Goal: Task Accomplishment & Management: Use online tool/utility

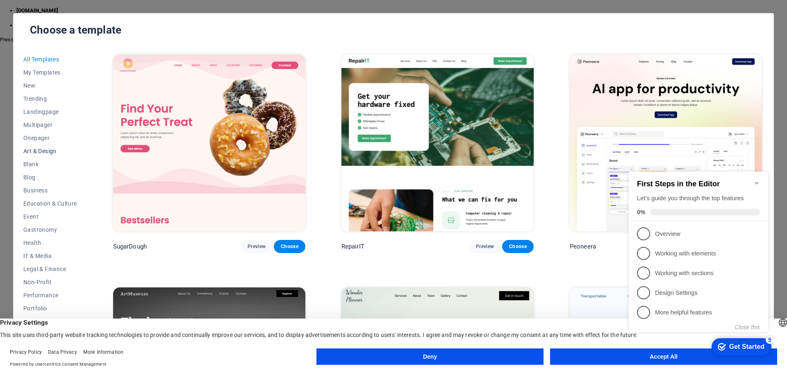
scroll to position [31, 0]
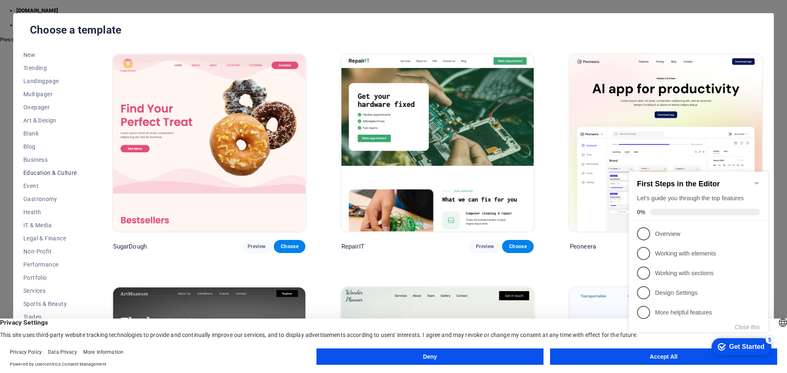
click at [53, 174] on span "Education & Culture" at bounding box center [50, 173] width 54 height 7
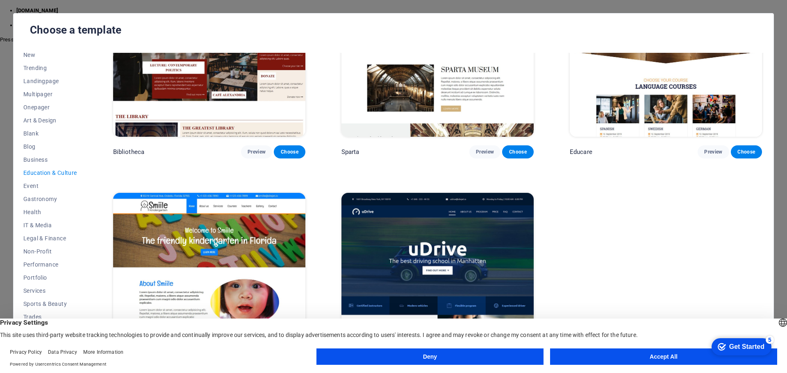
scroll to position [367, 0]
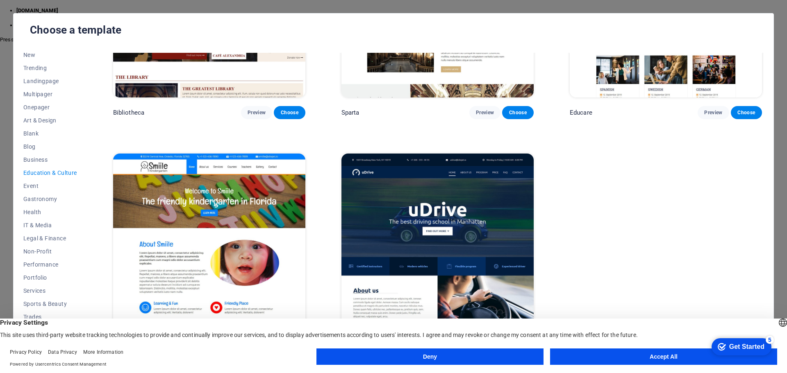
click at [197, 220] on img at bounding box center [209, 242] width 192 height 177
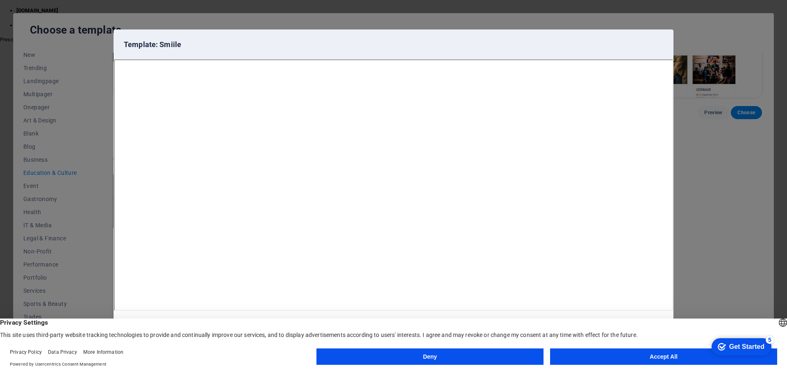
click at [659, 359] on button "Accept All" at bounding box center [663, 357] width 227 height 16
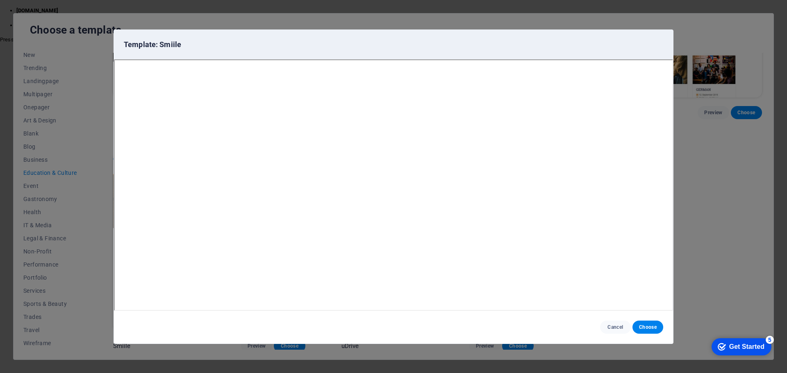
click at [725, 345] on div "checkmark Get Started 5" at bounding box center [741, 347] width 47 height 8
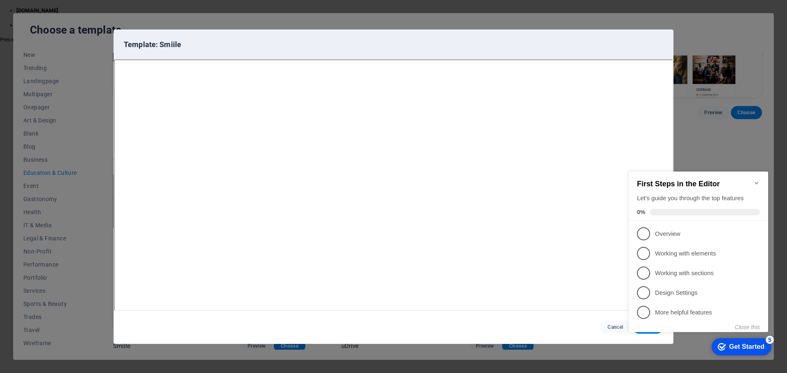
click at [725, 345] on div "checkmark Get Started 5" at bounding box center [741, 347] width 47 height 8
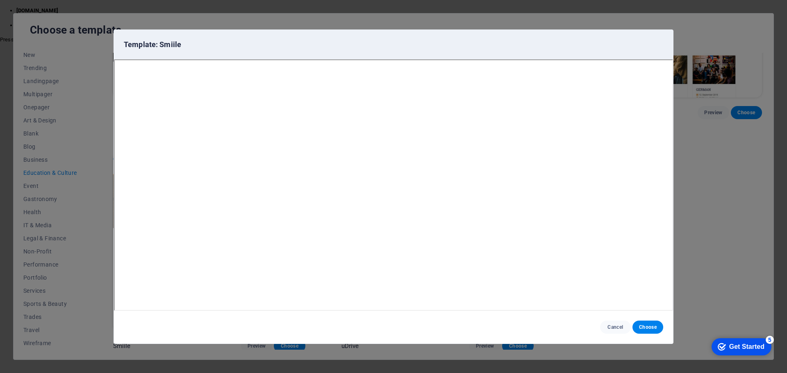
scroll to position [2, 0]
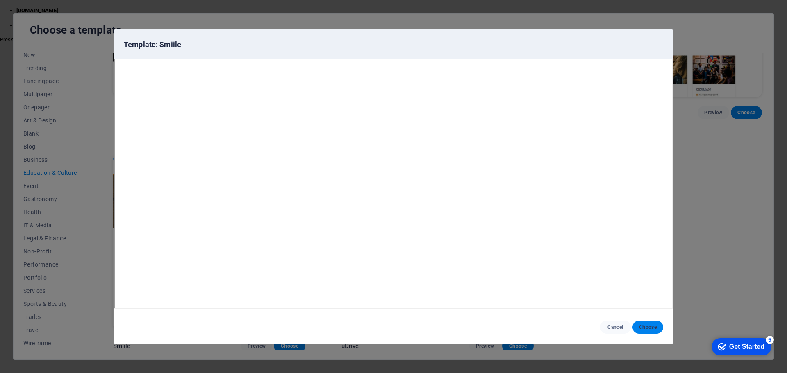
click at [641, 329] on span "Choose" at bounding box center [648, 327] width 18 height 7
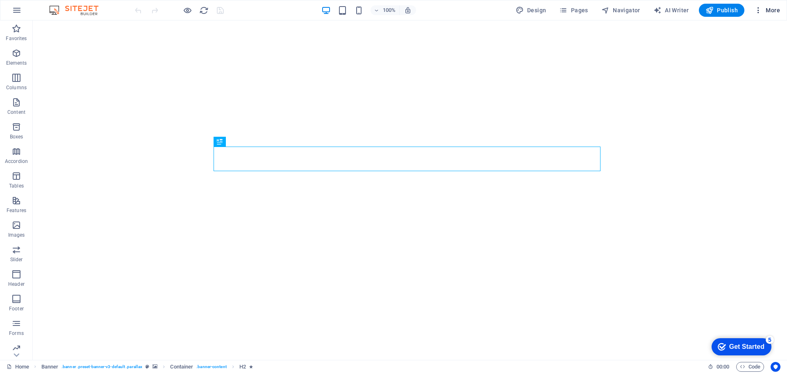
click at [768, 9] on span "More" at bounding box center [767, 10] width 26 height 8
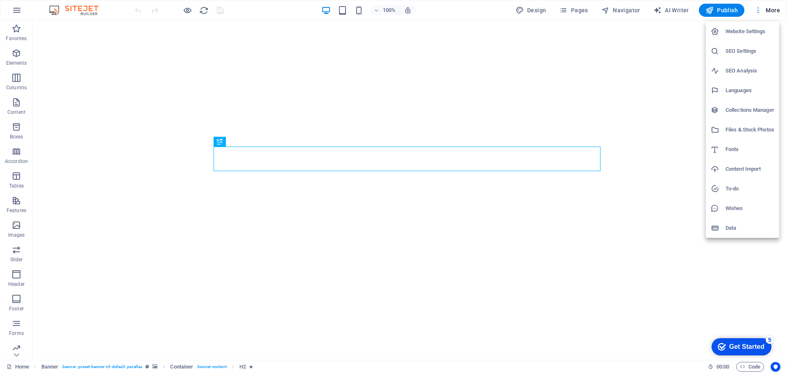
click at [768, 9] on div at bounding box center [393, 186] width 787 height 373
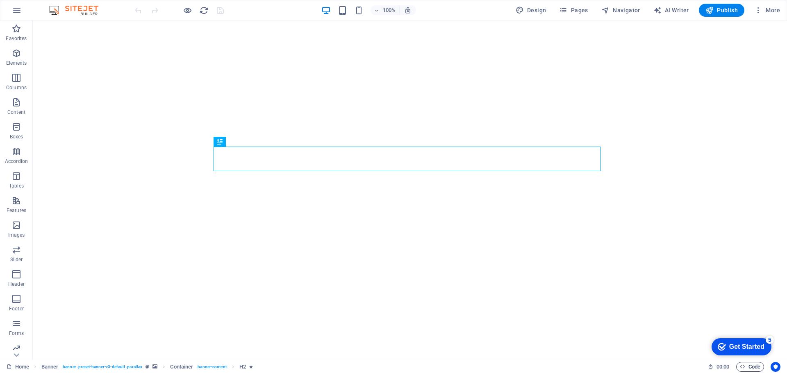
click at [744, 370] on span "Code" at bounding box center [750, 367] width 20 height 10
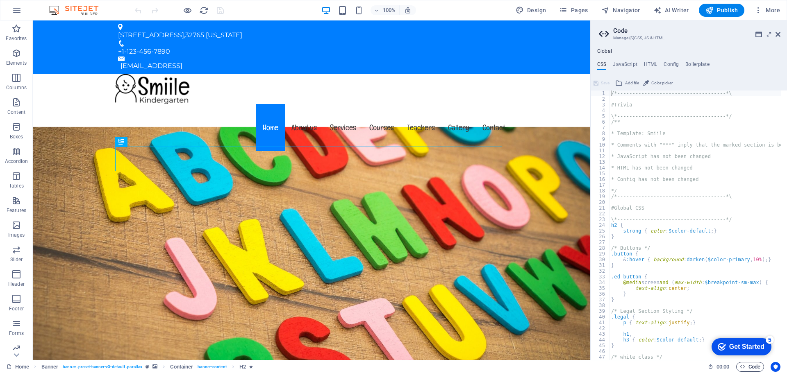
click at [557, 74] on div "Menu Home About us Services Courses Teachers Gallery Contact" at bounding box center [311, 113] width 557 height 79
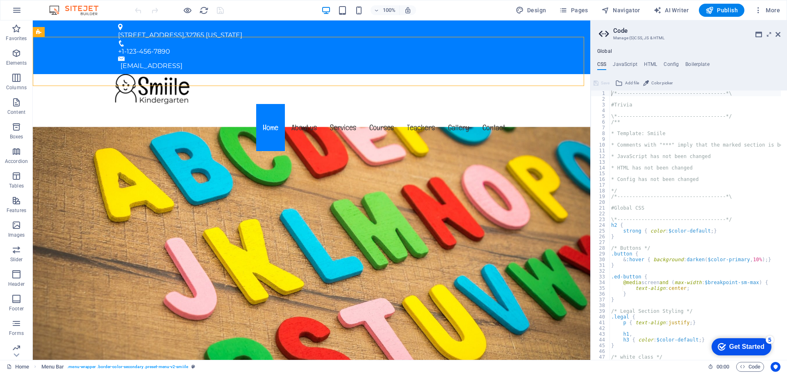
click at [781, 32] on aside "Code Manage (S)CSS, JS & HTML Global CSS JavaScript HTML Config Boilerplate /*-…" at bounding box center [688, 190] width 197 height 340
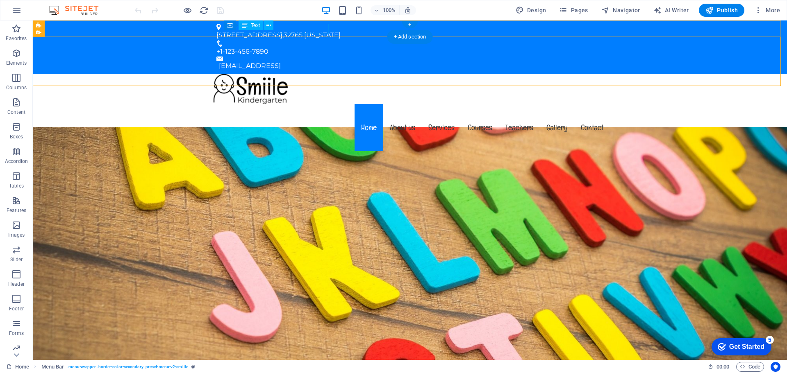
click at [313, 30] on div "[STREET_ADDRESS][US_STATE]" at bounding box center [406, 35] width 380 height 10
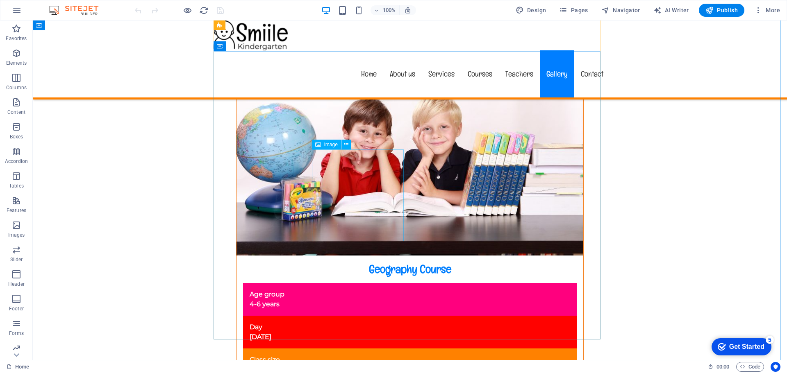
scroll to position [6803, 0]
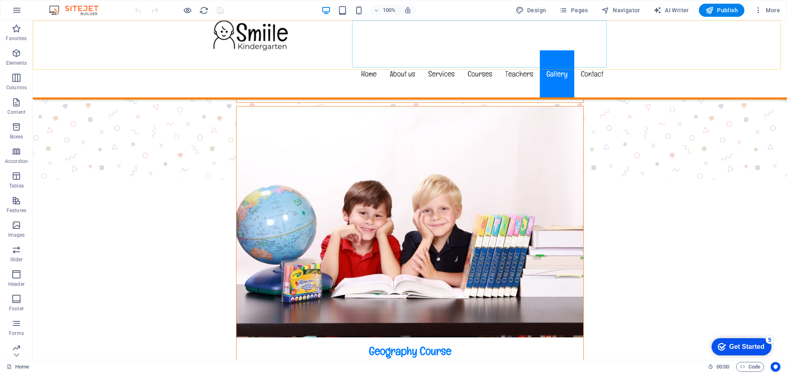
click at [593, 50] on nav "Home About us Services Courses Teachers Gallery Contact" at bounding box center [410, 73] width 400 height 47
click at [13, 58] on icon "button" at bounding box center [16, 53] width 10 height 10
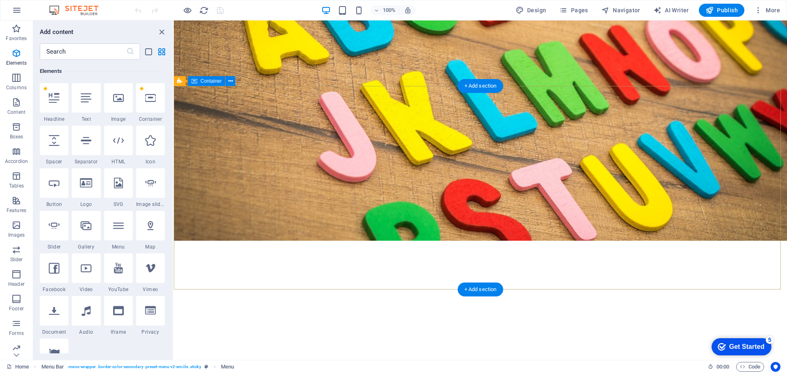
scroll to position [0, 0]
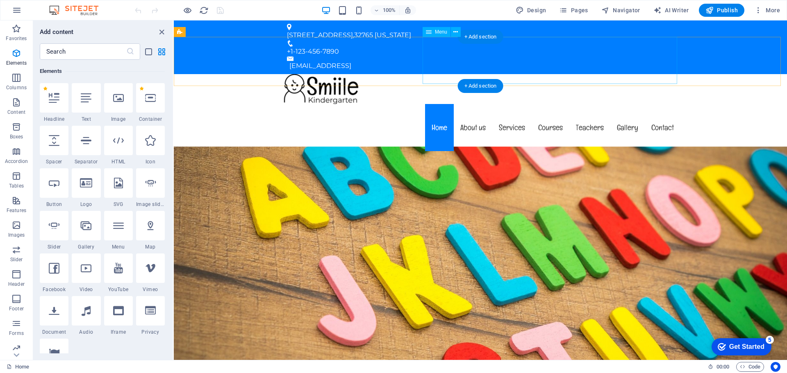
click at [437, 104] on nav "Home About us Services Courses Teachers Gallery Contact" at bounding box center [480, 127] width 400 height 47
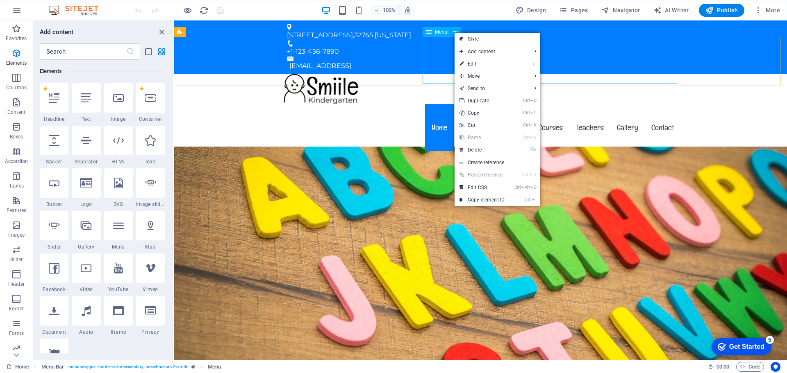
click at [443, 104] on nav "Home About us Services Courses Teachers Gallery Contact" at bounding box center [480, 127] width 400 height 47
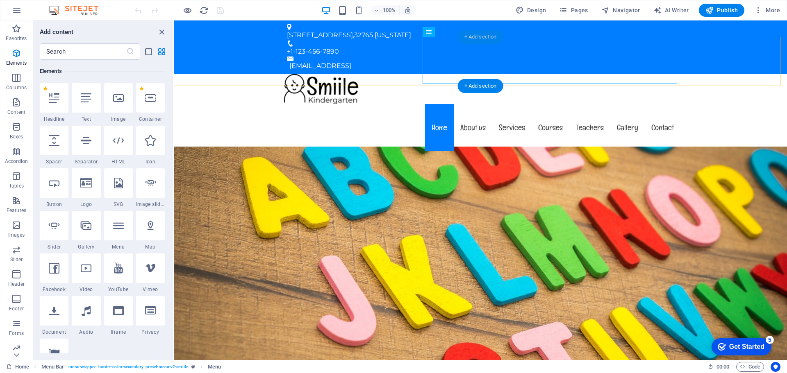
click at [476, 39] on div "+ Add section" at bounding box center [480, 37] width 45 height 14
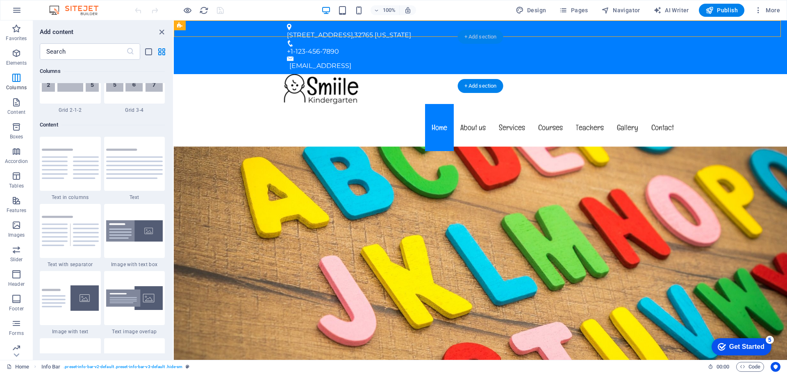
scroll to position [1434, 0]
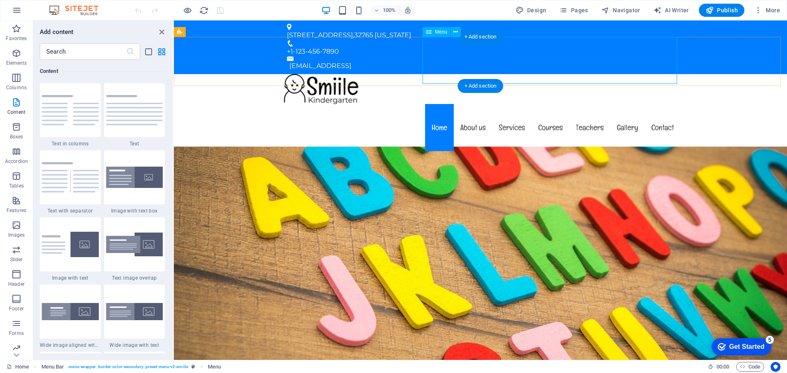
click at [437, 104] on nav "Home About us Services Courses Teachers Gallery Contact" at bounding box center [480, 127] width 400 height 47
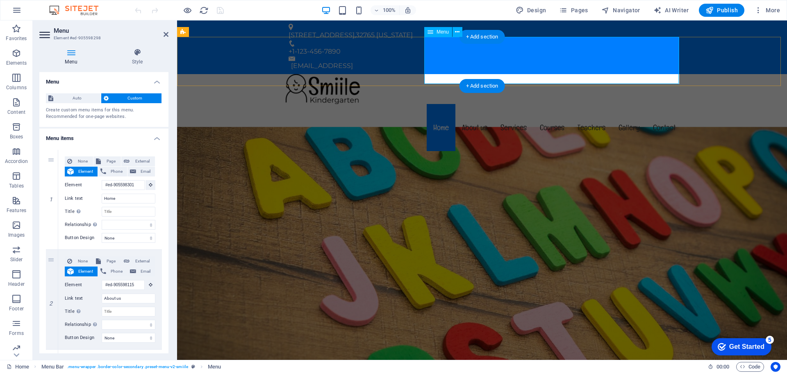
click at [442, 104] on nav "Home About us Services Courses Teachers Gallery Contact" at bounding box center [482, 127] width 400 height 47
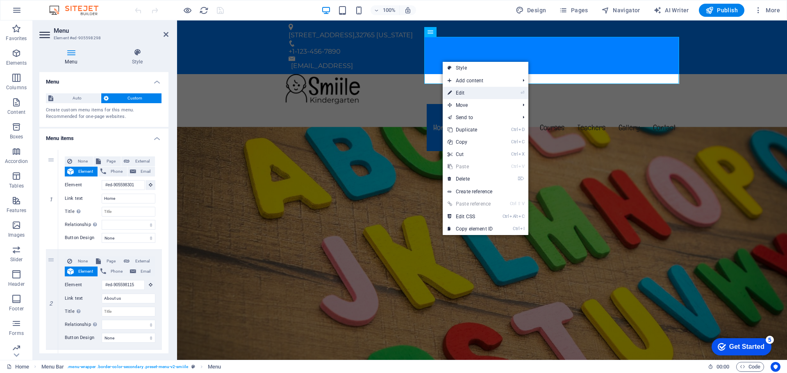
click at [475, 91] on link "⏎ Edit" at bounding box center [470, 93] width 55 height 12
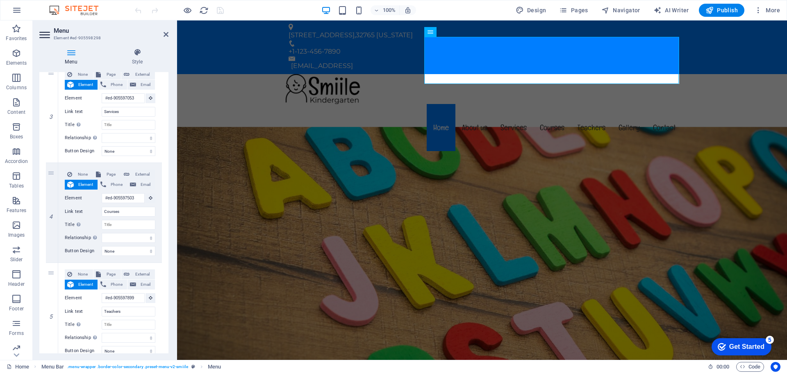
scroll to position [0, 0]
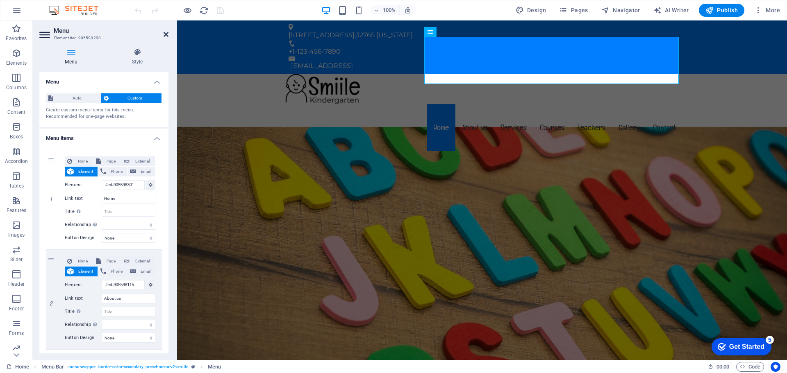
click at [166, 33] on icon at bounding box center [166, 34] width 5 height 7
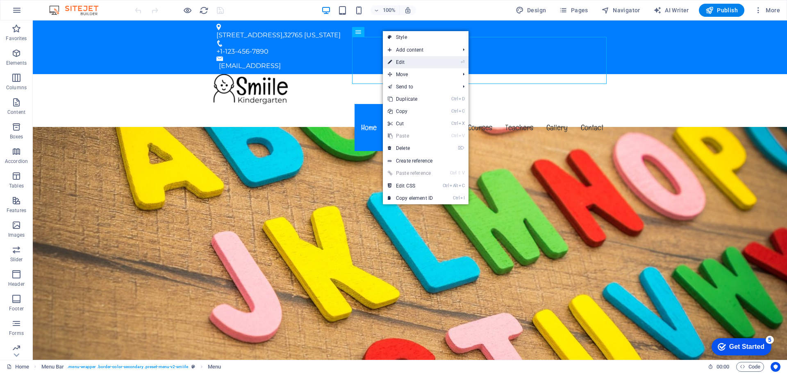
click at [436, 60] on link "⏎ Edit" at bounding box center [410, 62] width 55 height 12
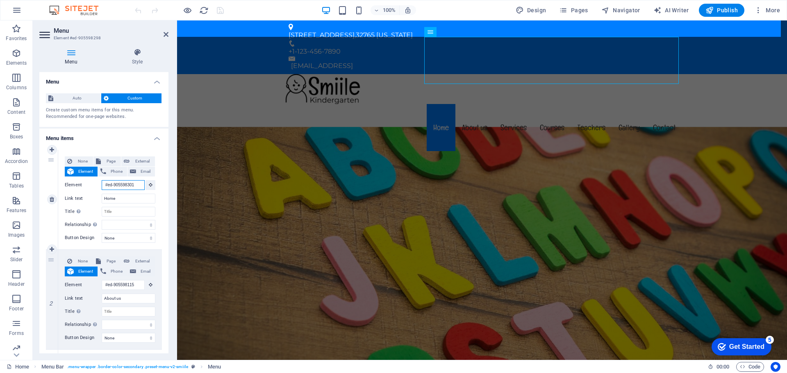
click at [126, 185] on input "#ed-905598301" at bounding box center [123, 185] width 43 height 10
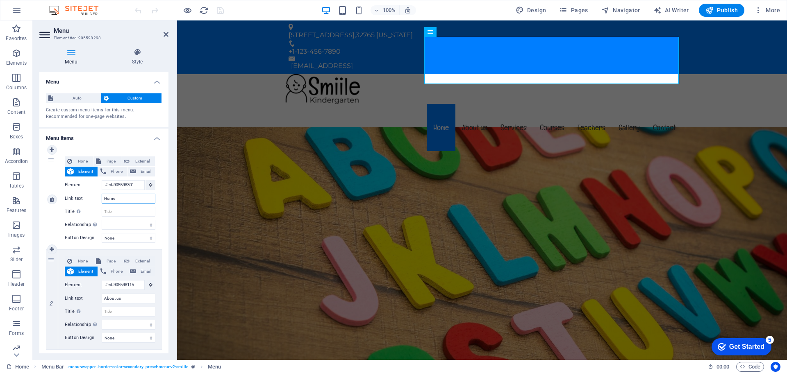
click at [129, 198] on input "Home" at bounding box center [129, 199] width 54 height 10
type input "ا"
select select
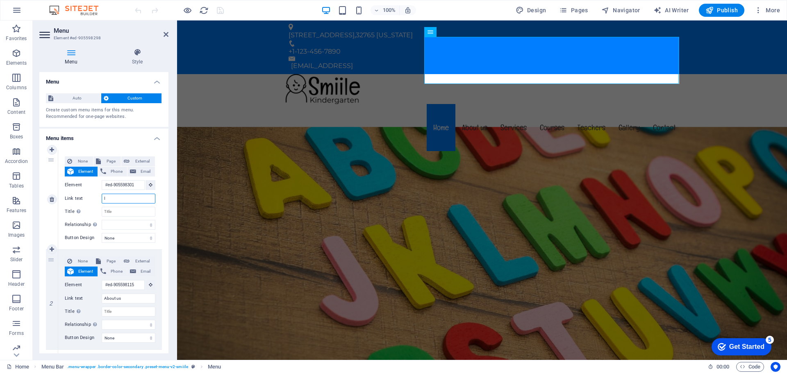
select select
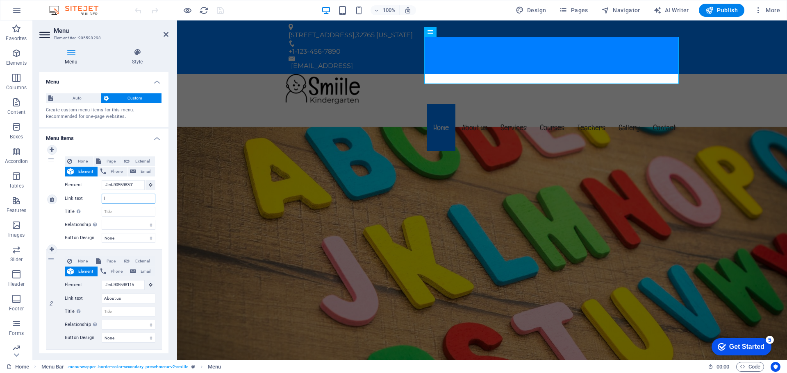
select select
type input "الصفحة"
select select
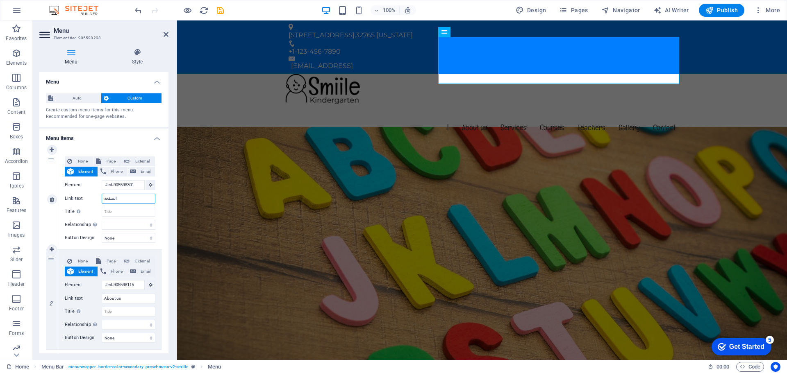
select select
type input "الصفحة الر"
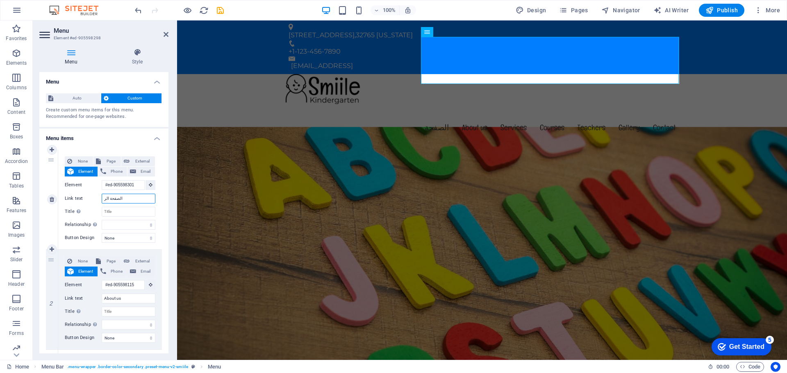
select select
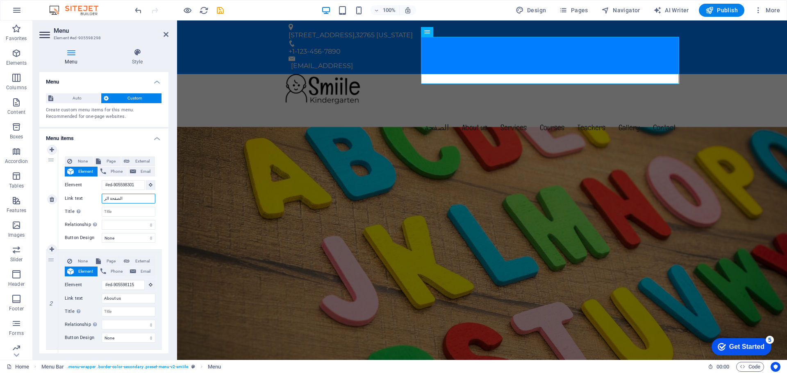
select select
type input "الصفحة الرئيسية"
select select
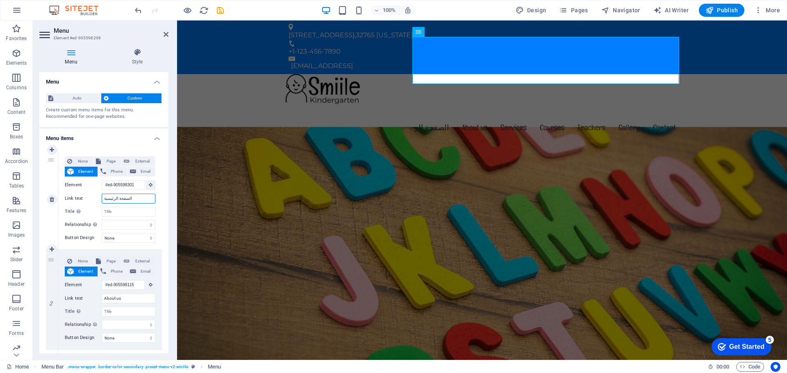
select select
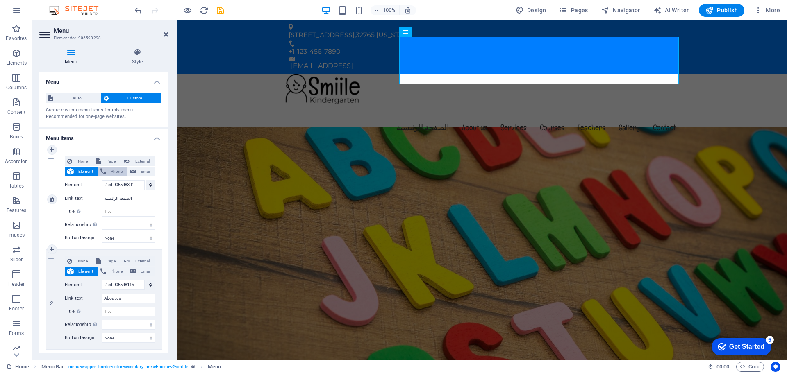
type input "الصفحة الرئيسية"
click at [111, 169] on span "Phone" at bounding box center [117, 172] width 16 height 10
select select
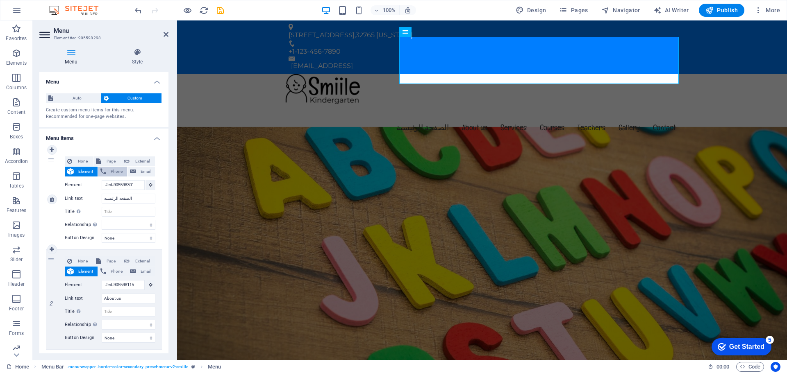
select select
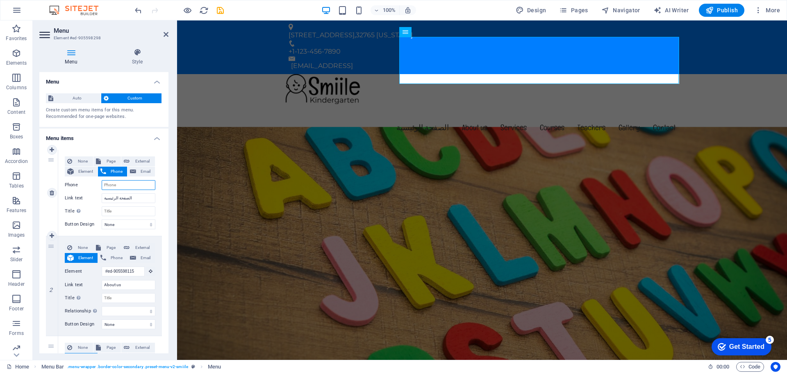
type input "0"
select select
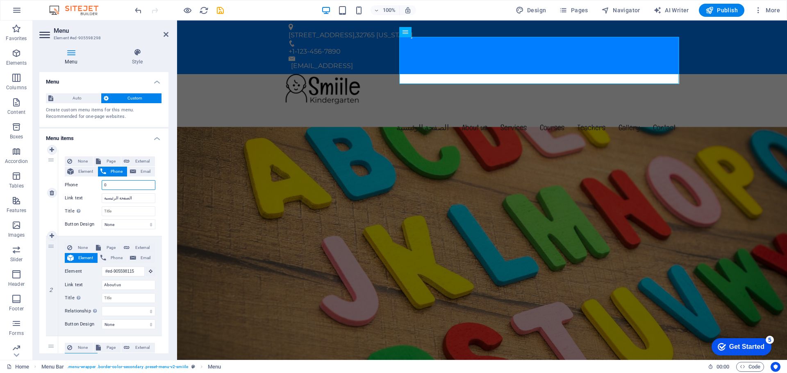
select select
type input "0112726"
select select
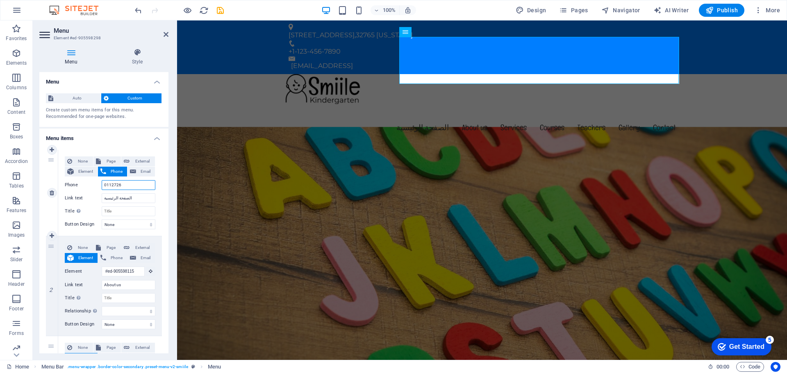
select select
type input "011272623"
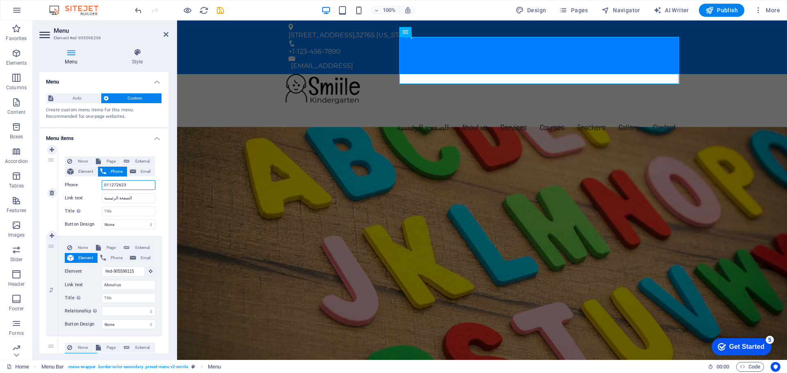
select select
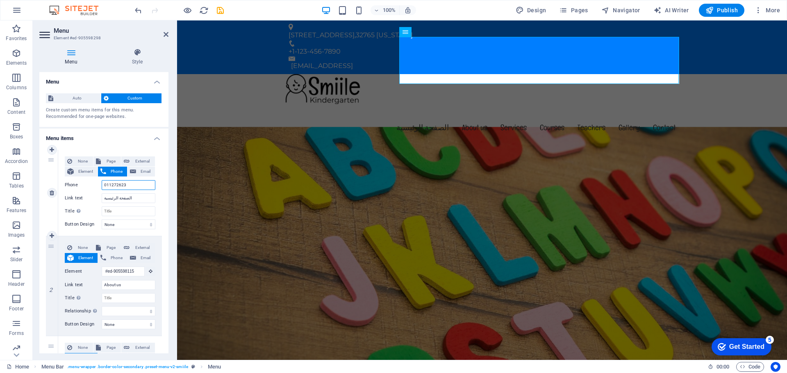
select select
type input "01127262357"
select select
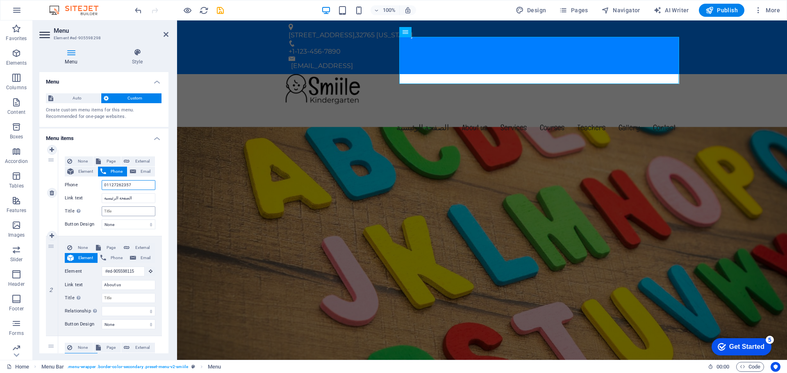
select select
type input "01127262357"
click at [114, 134] on h4 "Menu items" at bounding box center [103, 136] width 129 height 15
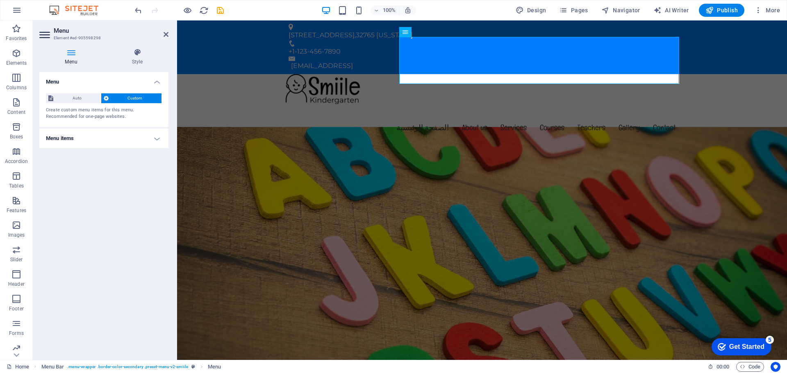
click at [129, 135] on h4 "Menu items" at bounding box center [103, 139] width 129 height 20
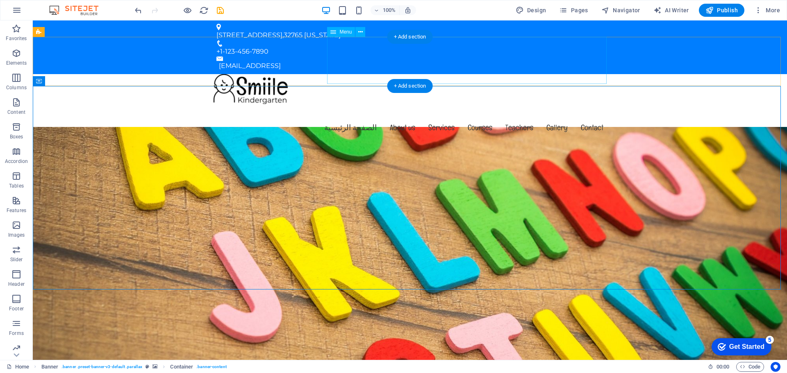
click at [349, 104] on nav "الصفحة الرئيسية About us Services Courses Teachers Gallery Contact" at bounding box center [410, 127] width 400 height 47
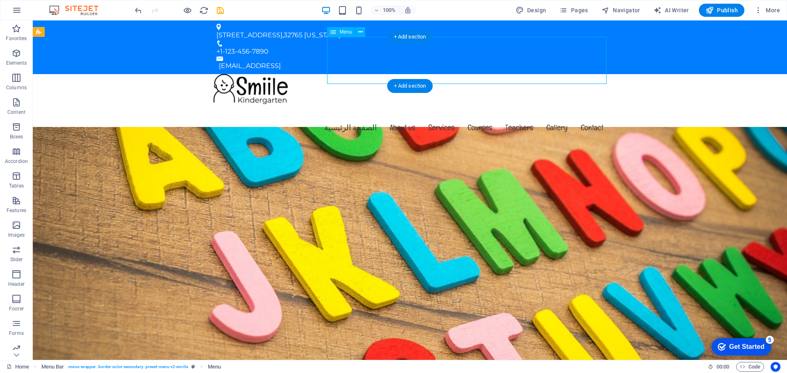
click at [349, 104] on nav "الصفحة الرئيسية About us Services Courses Teachers Gallery Contact" at bounding box center [410, 127] width 400 height 47
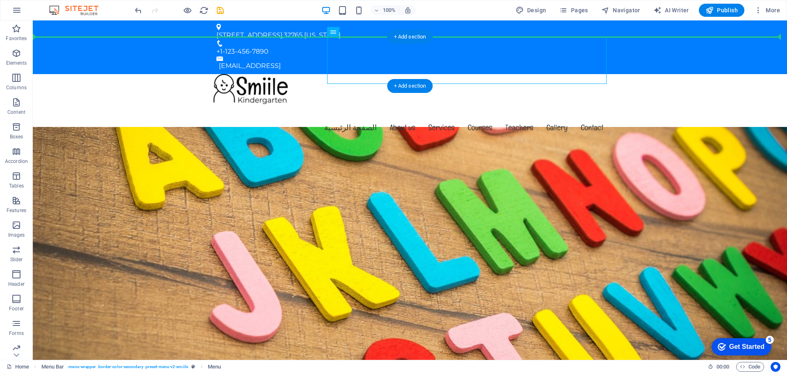
drag, startPoint x: 385, startPoint y: 52, endPoint x: 634, endPoint y: 48, distance: 248.4
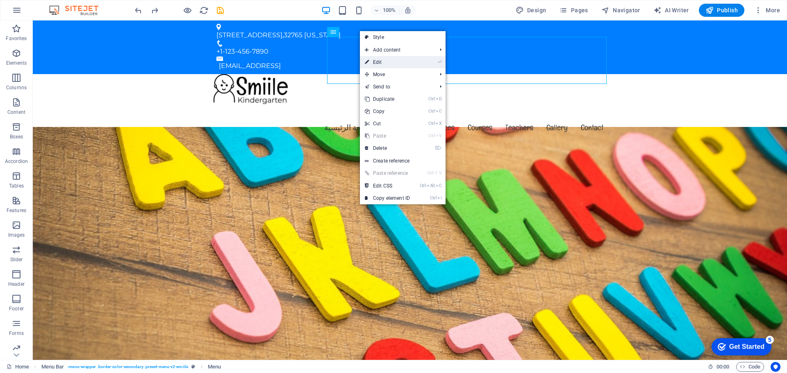
click at [403, 62] on link "⏎ Edit" at bounding box center [387, 62] width 55 height 12
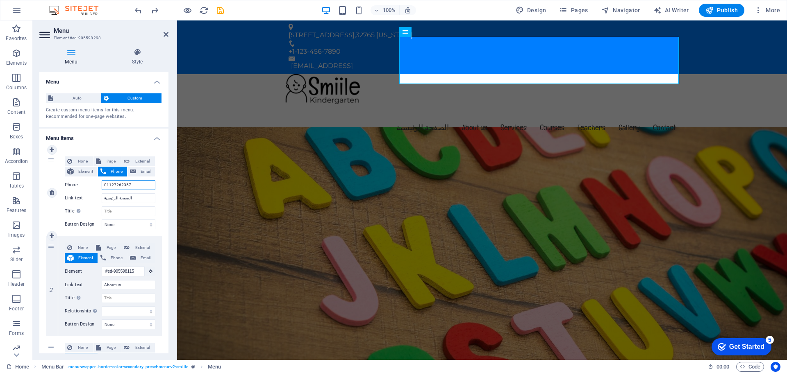
drag, startPoint x: 138, startPoint y: 185, endPoint x: 66, endPoint y: 182, distance: 72.2
click at [66, 182] on div "Phone [PHONE_NUMBER]" at bounding box center [110, 185] width 91 height 10
click at [86, 163] on span "None" at bounding box center [83, 162] width 16 height 10
select select
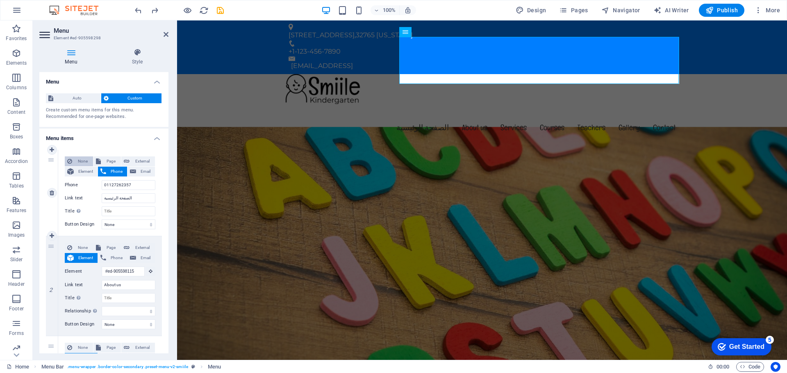
select select
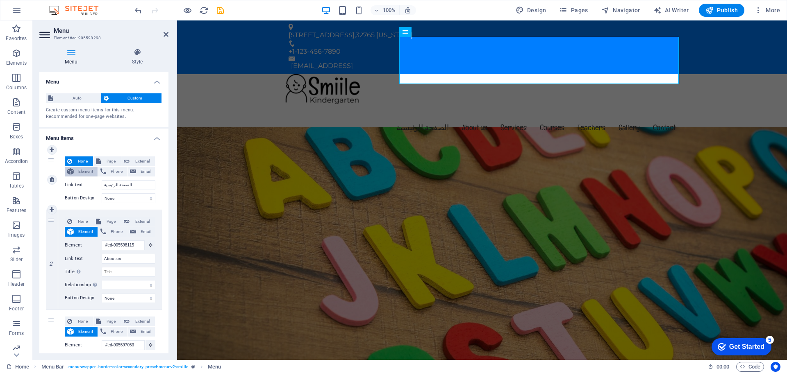
click at [83, 170] on span "Element" at bounding box center [85, 172] width 19 height 10
select select
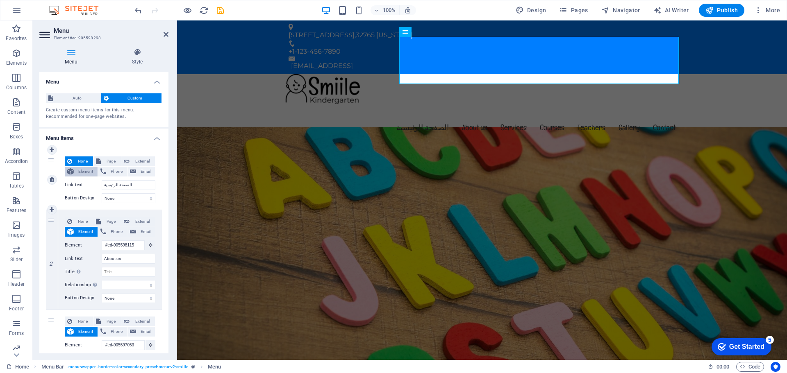
select select
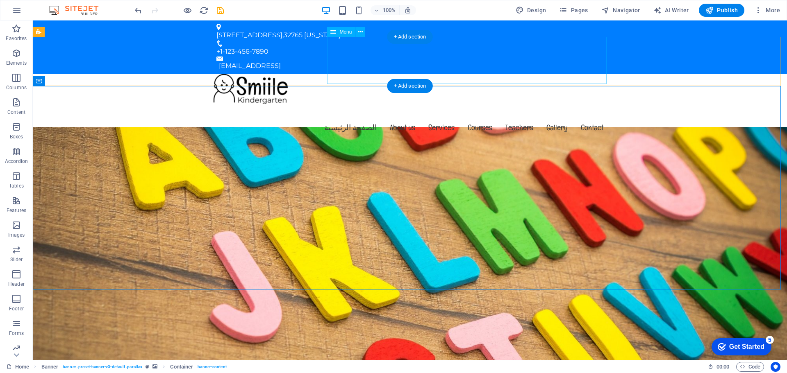
click at [371, 104] on nav "الصفحة الرئيسية About us Services Courses Teachers Gallery Contact" at bounding box center [410, 127] width 400 height 47
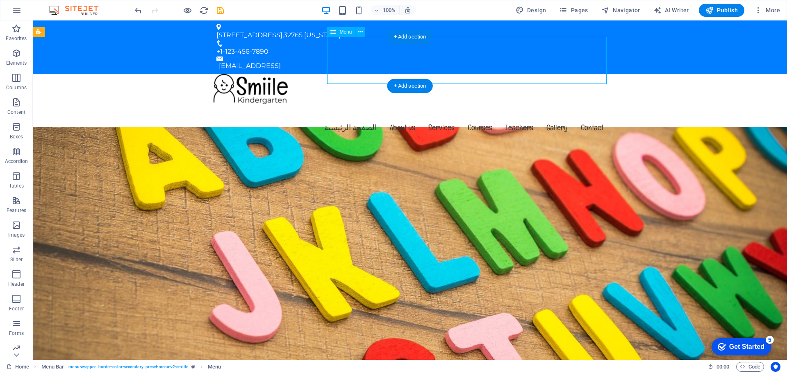
click at [408, 104] on nav "الصفحة الرئيسية About us Services Courses Teachers Gallery Contact" at bounding box center [410, 127] width 400 height 47
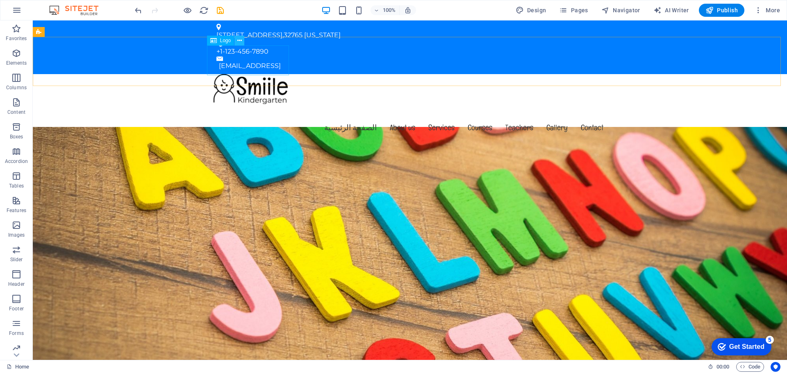
click at [238, 39] on icon at bounding box center [239, 40] width 5 height 9
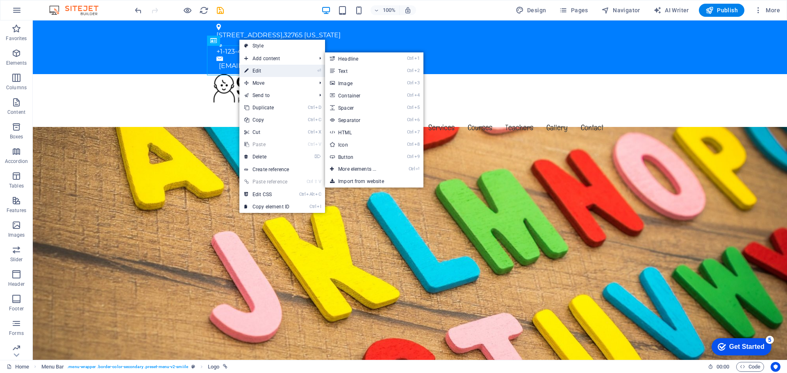
click at [276, 75] on link "⏎ Edit" at bounding box center [266, 71] width 55 height 12
select select "px"
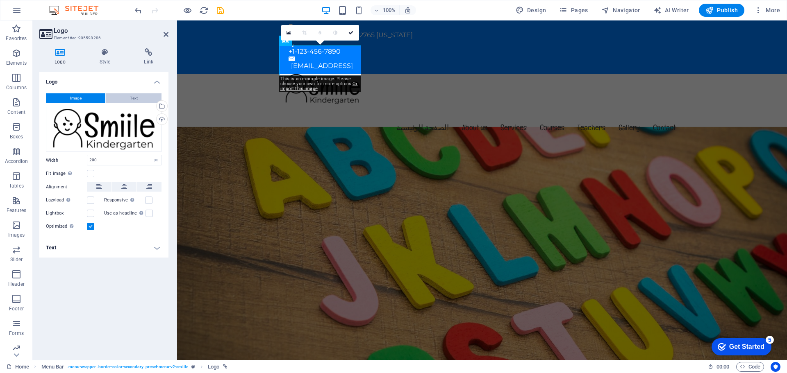
click at [133, 102] on span "Text" at bounding box center [134, 98] width 8 height 10
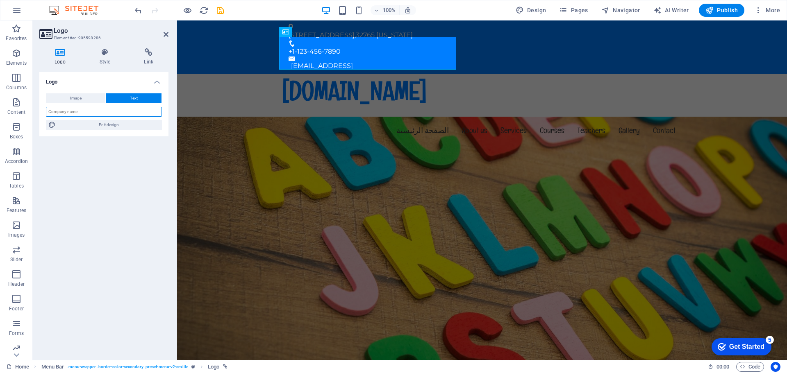
click at [96, 111] on input "text" at bounding box center [104, 112] width 116 height 10
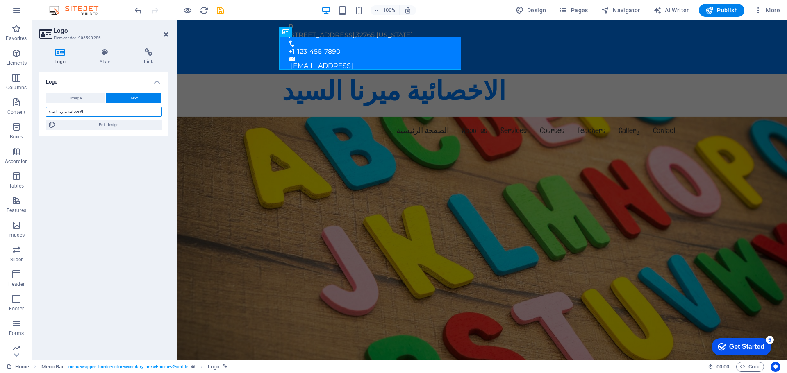
type input "الاخصائية ميرنا السيد"
click at [82, 159] on div "Logo Image Text Drag files here, click to choose files or select files from Fil…" at bounding box center [103, 213] width 129 height 282
click at [116, 55] on icon at bounding box center [104, 52] width 41 height 8
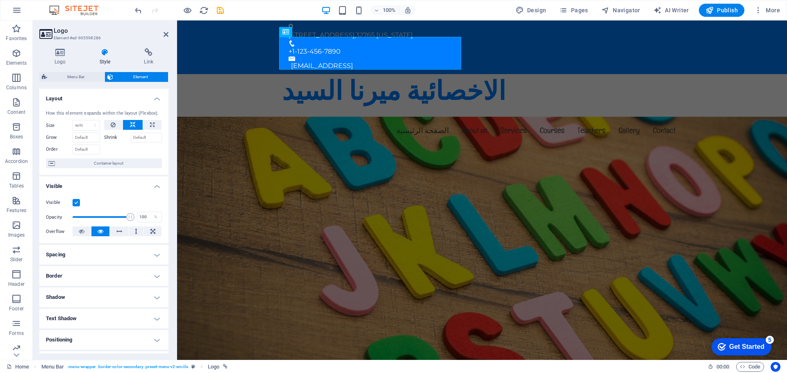
scroll to position [82, 0]
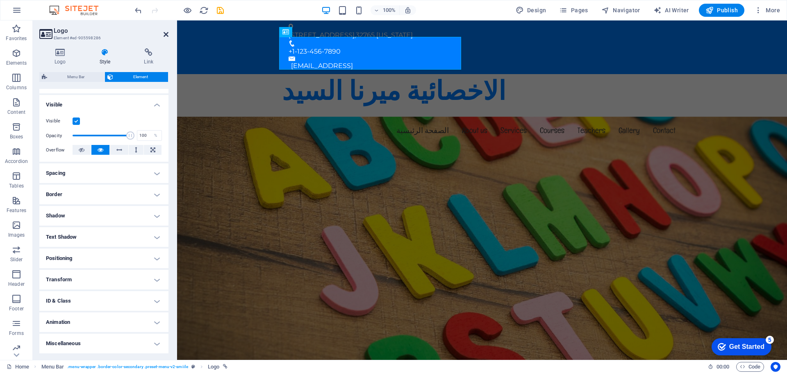
click at [166, 32] on icon at bounding box center [166, 34] width 5 height 7
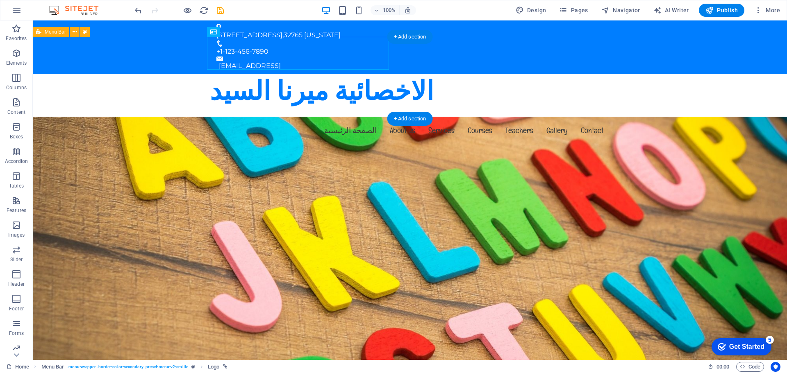
click at [168, 81] on div "الاخصائية ميرنا ال[PERSON_NAME] الصفحة الرئيسية About us Services Courses Teach…" at bounding box center [410, 115] width 754 height 82
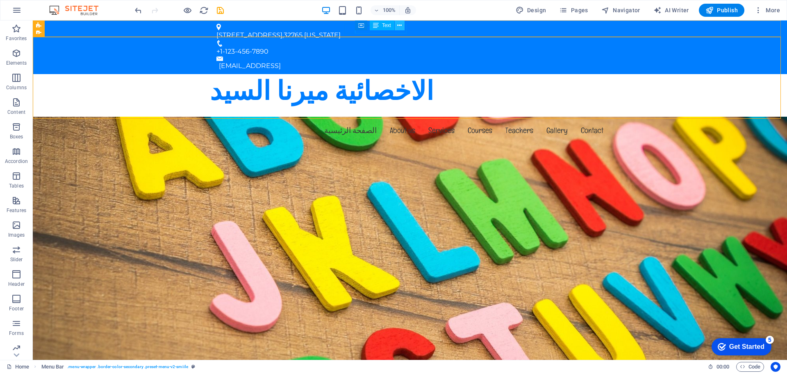
click at [400, 22] on icon at bounding box center [399, 25] width 5 height 9
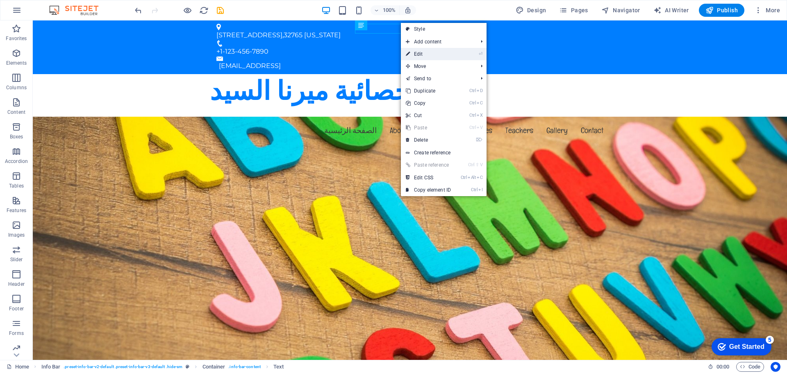
click at [427, 58] on link "⏎ Edit" at bounding box center [428, 54] width 55 height 12
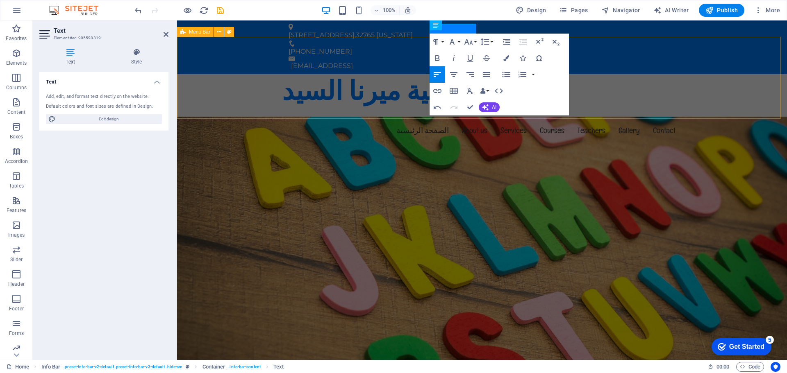
click at [231, 74] on div "الاخصائية ميرنا ال[PERSON_NAME] الصفحة الرئيسية About us Services Courses Teach…" at bounding box center [482, 115] width 610 height 82
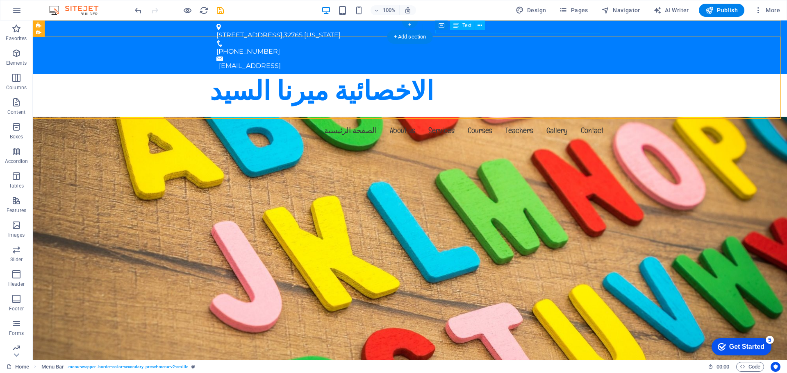
click at [524, 61] on div "[EMAIL_ADDRESS]" at bounding box center [411, 66] width 384 height 10
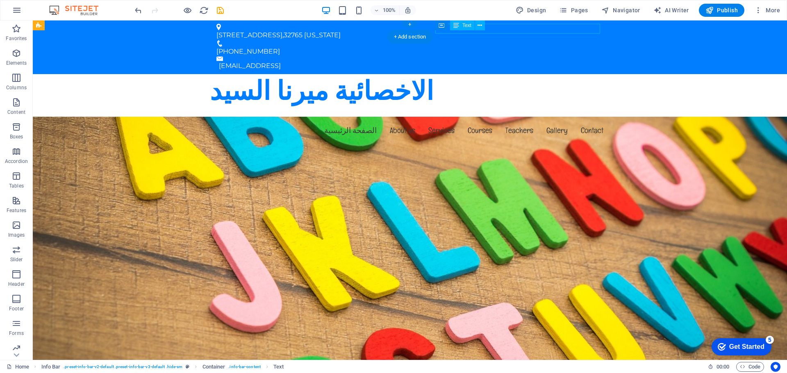
click at [511, 61] on div "[EMAIL_ADDRESS]" at bounding box center [411, 66] width 384 height 10
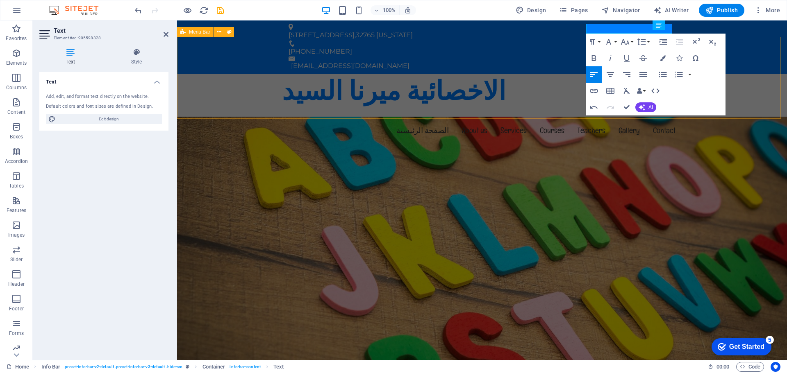
click at [536, 74] on div "الاخصائية ميرنا ال[PERSON_NAME] الصفحة الرئيسية About us Services Courses Teach…" at bounding box center [482, 115] width 610 height 82
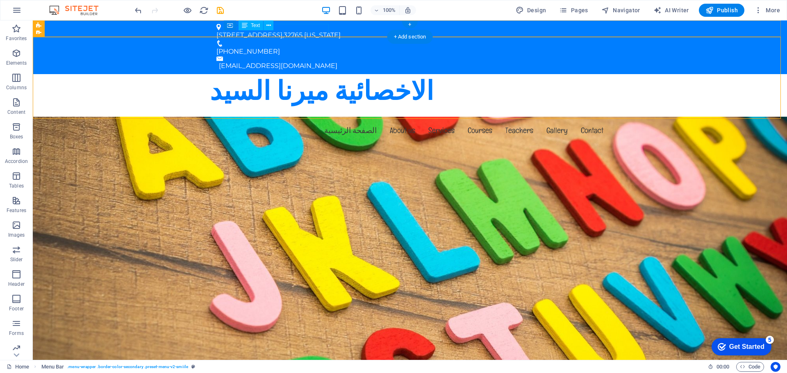
click at [286, 30] on div "[STREET_ADDRESS][US_STATE]" at bounding box center [406, 35] width 380 height 10
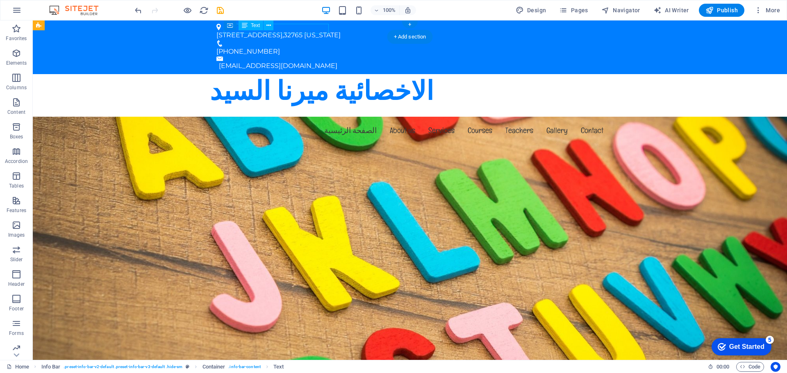
click at [286, 30] on div "[STREET_ADDRESS][US_STATE]" at bounding box center [406, 35] width 380 height 10
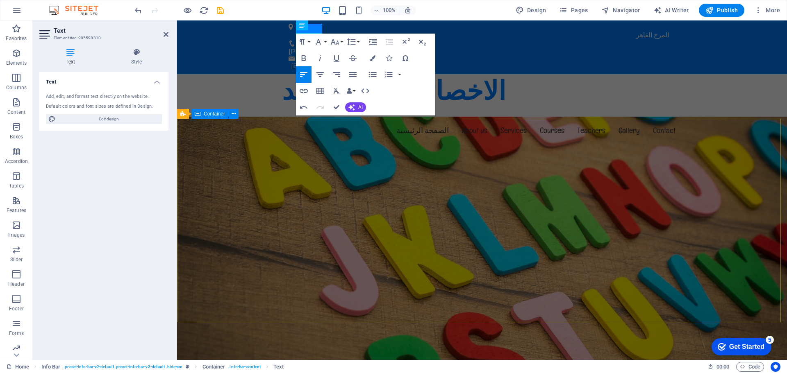
drag, startPoint x: 599, startPoint y: 107, endPoint x: 411, endPoint y: 127, distance: 188.3
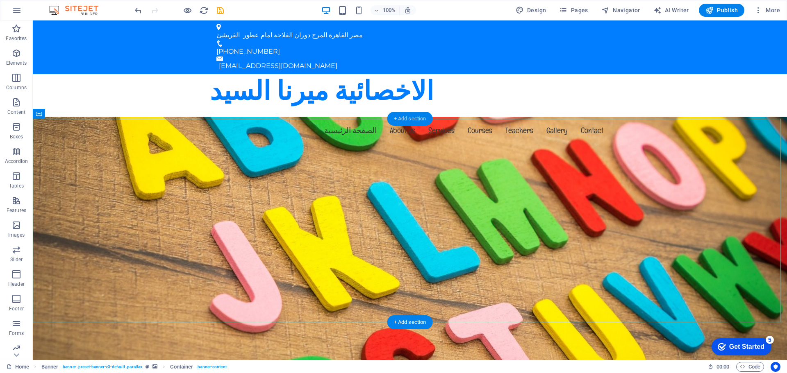
click at [411, 121] on div "+ Add section" at bounding box center [409, 119] width 45 height 14
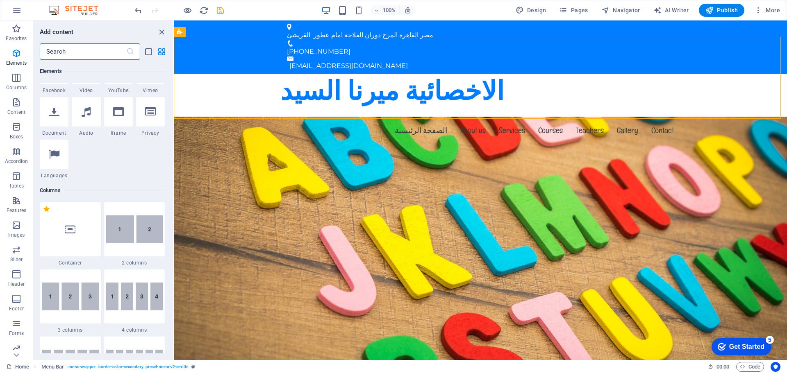
scroll to position [123, 0]
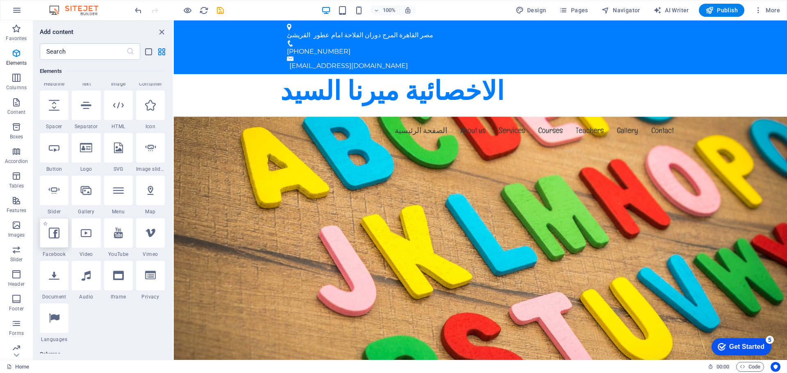
select select "%"
select select "px"
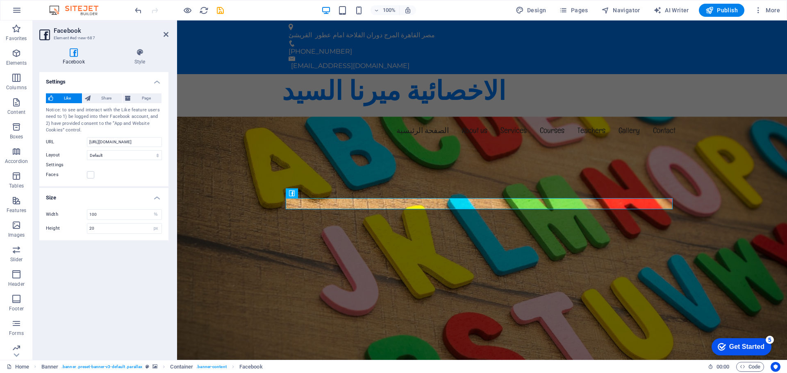
click at [125, 91] on div "Like Share Page Notice: to see and interact with the Like feature users need to…" at bounding box center [103, 137] width 129 height 100
click at [134, 102] on span "Page" at bounding box center [146, 98] width 26 height 10
type input "130"
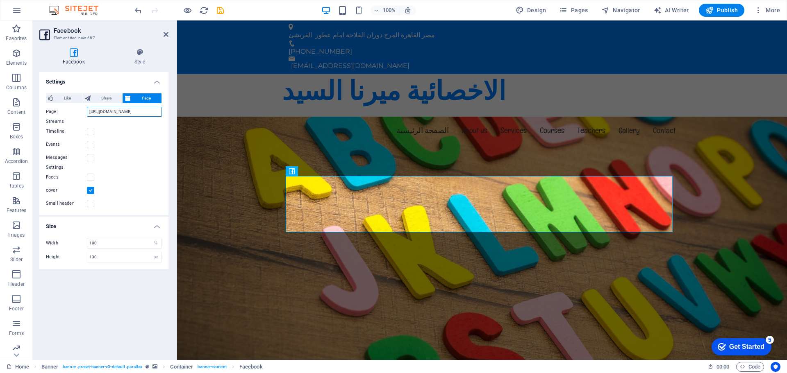
click at [145, 110] on input "[URL][DOMAIN_NAME]" at bounding box center [124, 112] width 75 height 10
type input "[URL][DOMAIN_NAME]"
click at [91, 131] on label at bounding box center [90, 131] width 7 height 7
click at [0, 0] on input "Timeline" at bounding box center [0, 0] width 0 height 0
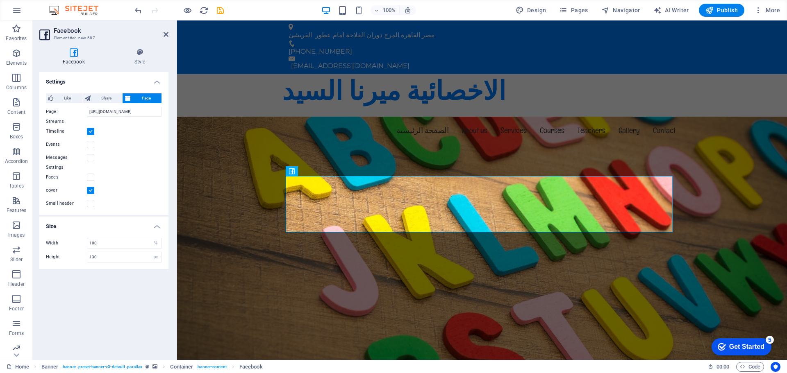
type input "500"
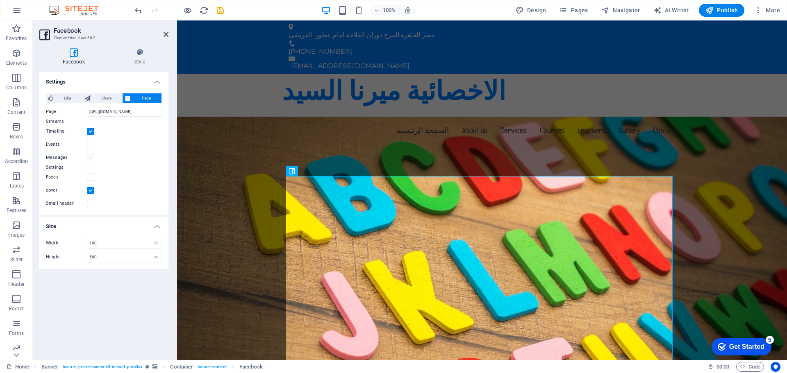
click at [93, 157] on label at bounding box center [90, 157] width 7 height 7
click at [0, 0] on input "Messages" at bounding box center [0, 0] width 0 height 0
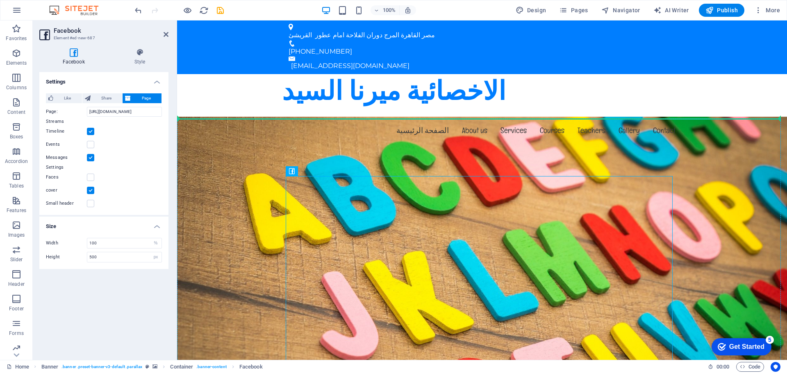
drag, startPoint x: 468, startPoint y: 193, endPoint x: 213, endPoint y: 127, distance: 264.0
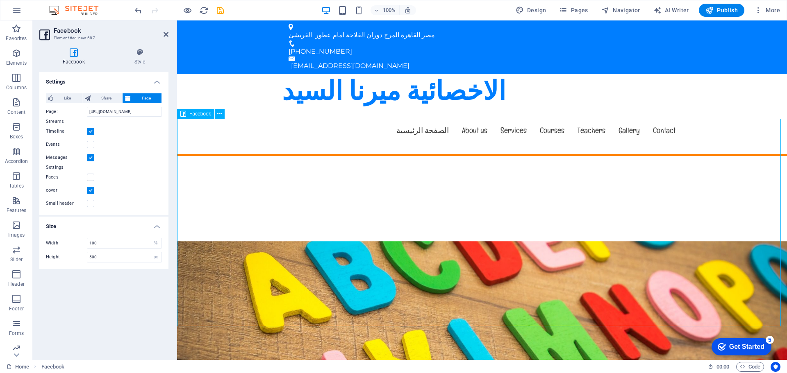
scroll to position [123, 0]
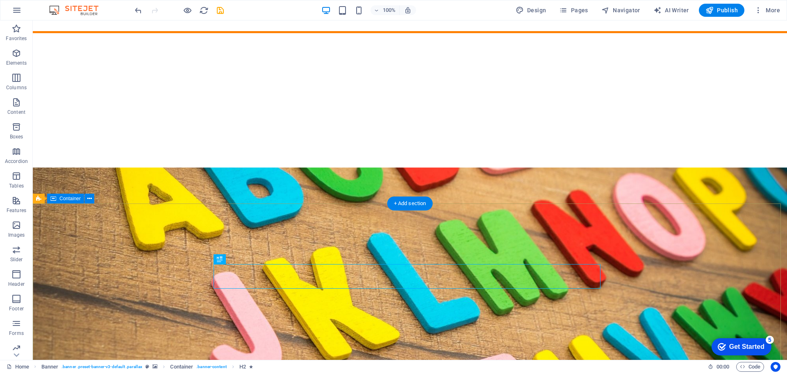
scroll to position [0, 0]
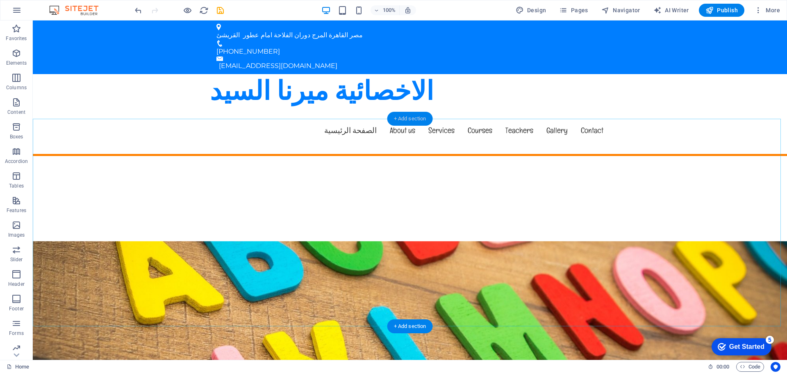
click at [421, 122] on div "+ Add section" at bounding box center [409, 119] width 45 height 14
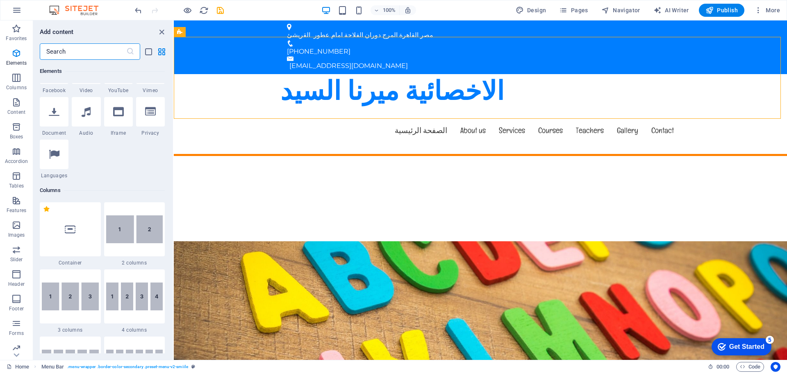
scroll to position [164, 0]
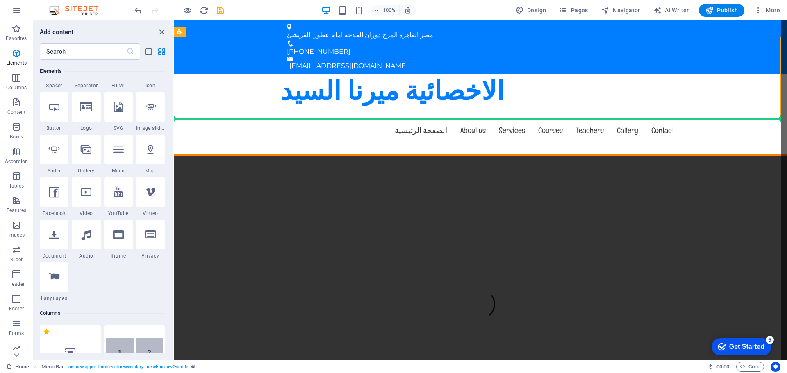
select select "%"
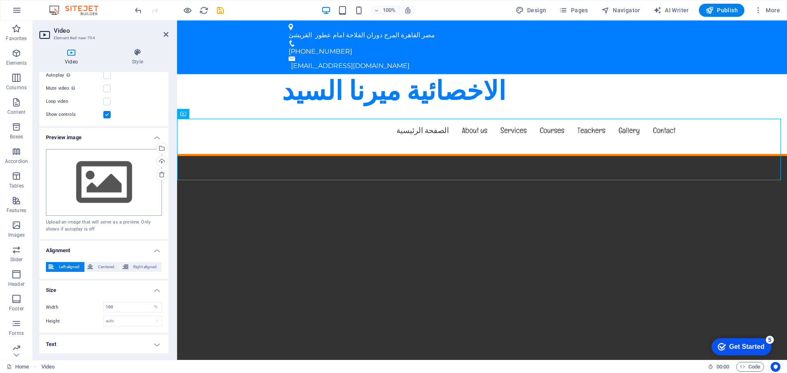
scroll to position [0, 0]
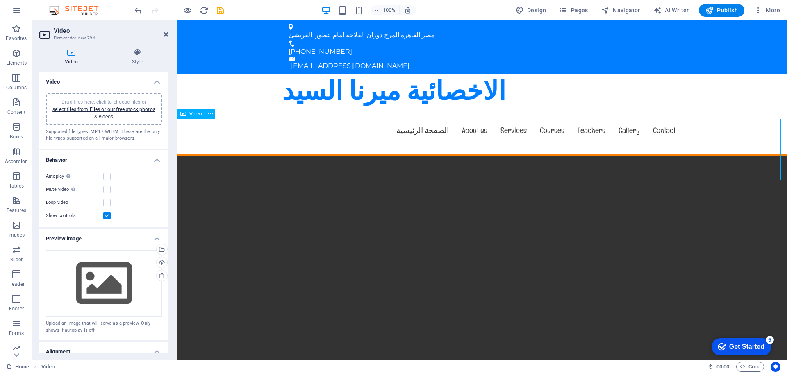
click at [317, 156] on figure at bounding box center [482, 308] width 610 height 305
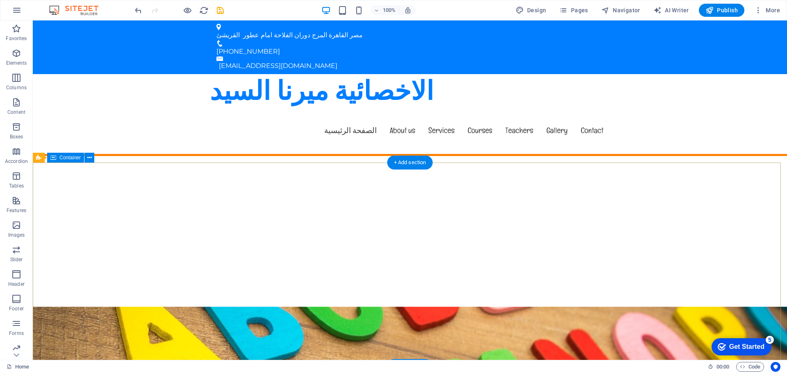
scroll to position [246, 0]
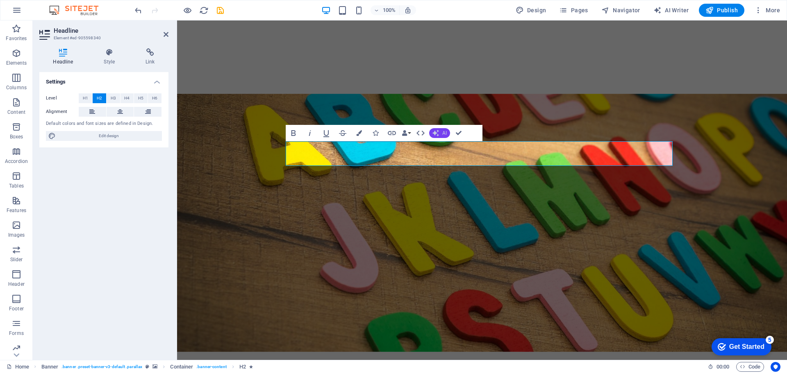
click at [435, 134] on icon "button" at bounding box center [435, 133] width 7 height 7
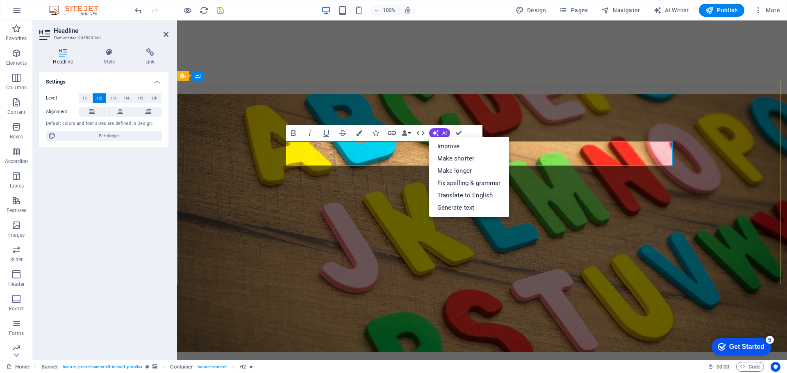
drag, startPoint x: 197, startPoint y: 216, endPoint x: 342, endPoint y: 216, distance: 145.1
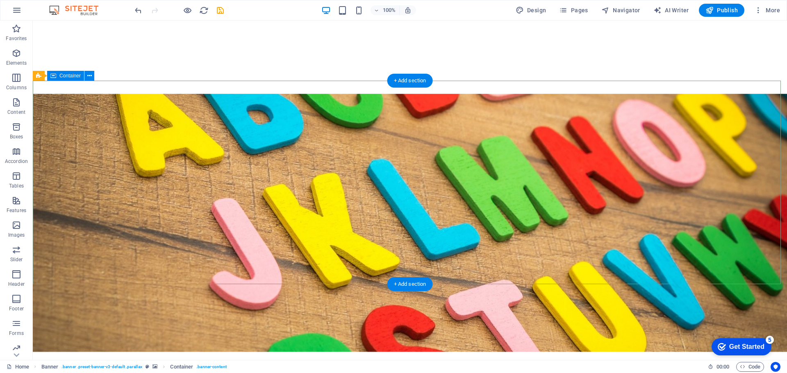
click at [86, 77] on button at bounding box center [89, 76] width 10 height 10
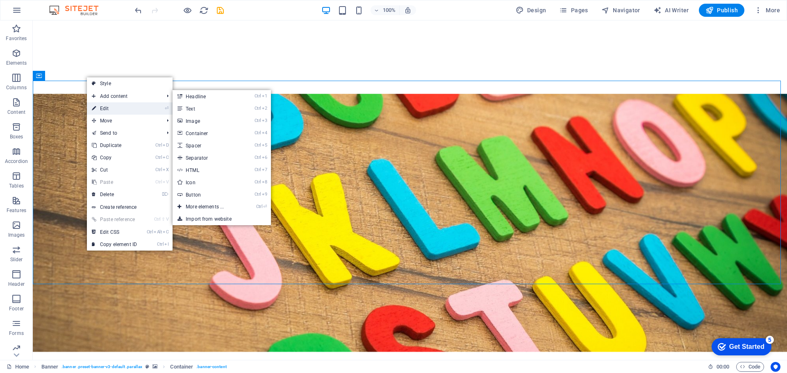
click at [161, 108] on li "⏎ Edit" at bounding box center [130, 108] width 86 height 12
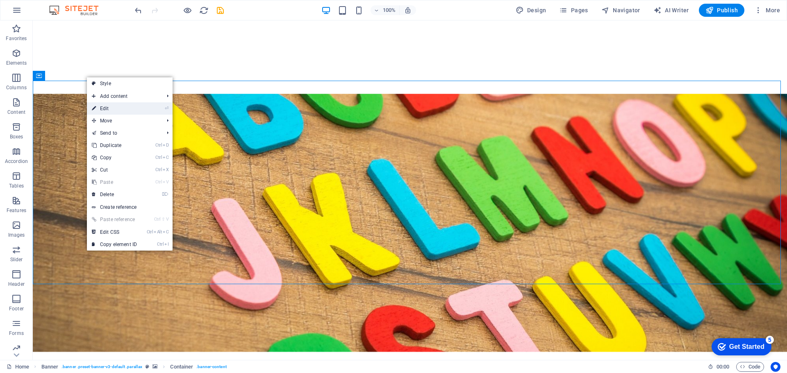
click at [151, 107] on li "⏎ Edit" at bounding box center [130, 108] width 86 height 12
click at [96, 105] on link "⏎ Edit" at bounding box center [114, 108] width 55 height 12
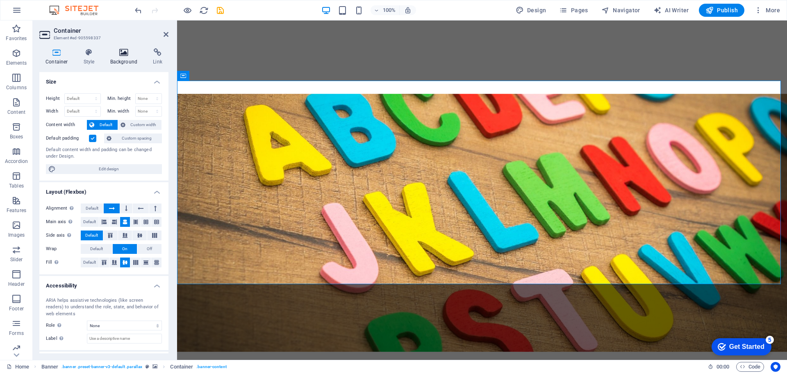
click at [117, 58] on h4 "Background" at bounding box center [125, 56] width 43 height 17
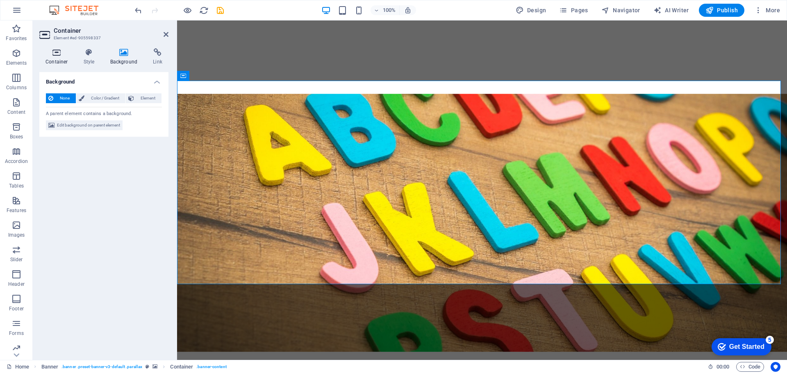
click at [48, 56] on icon at bounding box center [56, 52] width 35 height 8
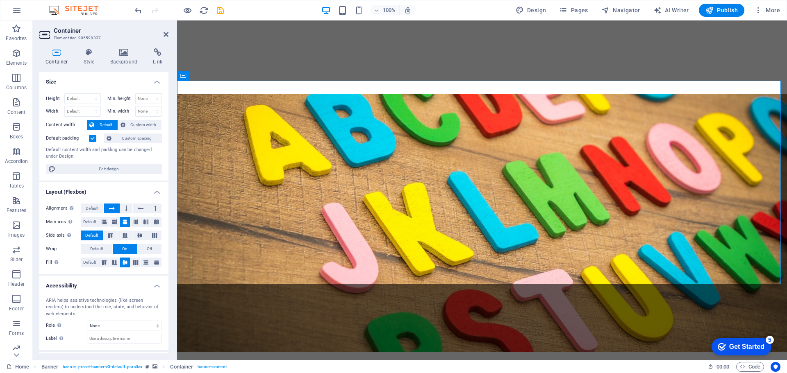
scroll to position [36, 0]
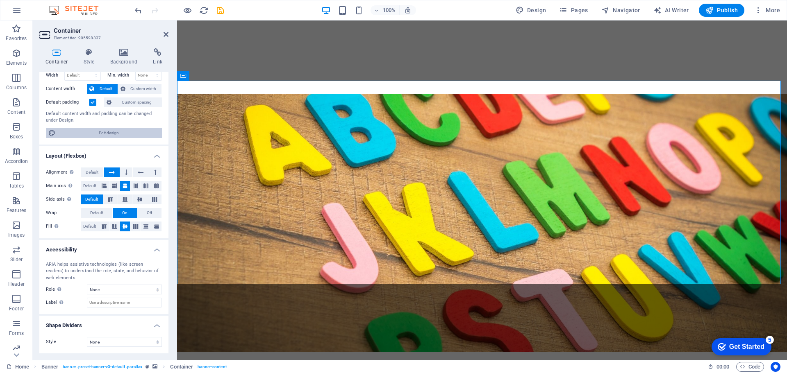
drag, startPoint x: 112, startPoint y: 129, endPoint x: 310, endPoint y: 149, distance: 199.0
click at [112, 129] on span "Edit design" at bounding box center [108, 133] width 101 height 10
select select "px"
select select "400"
select select "px"
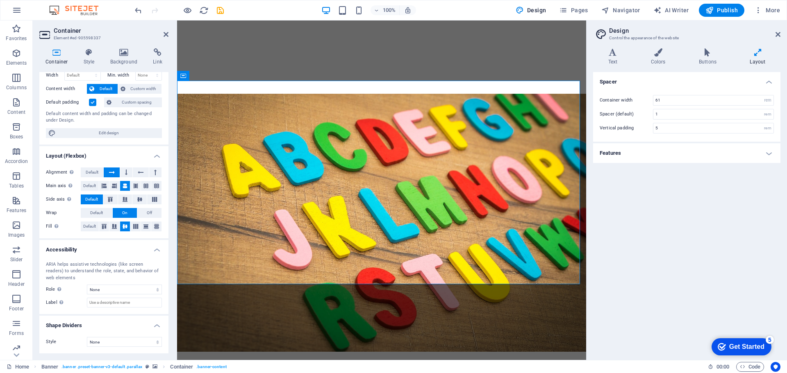
click at [775, 34] on h2 "Design" at bounding box center [694, 30] width 171 height 7
click at [777, 36] on icon at bounding box center [777, 34] width 5 height 7
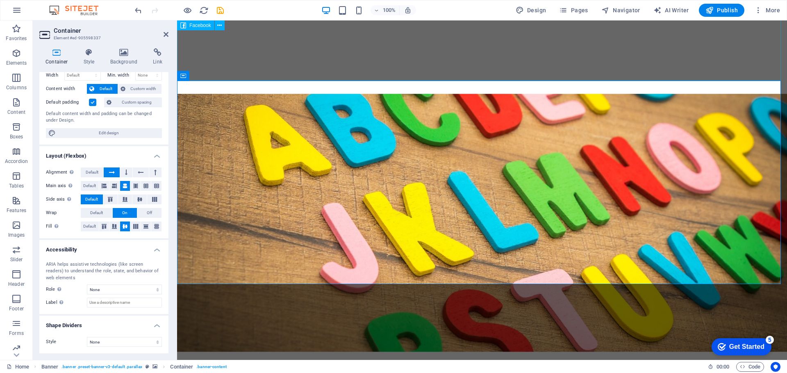
click at [660, 53] on div at bounding box center [482, 14] width 610 height 208
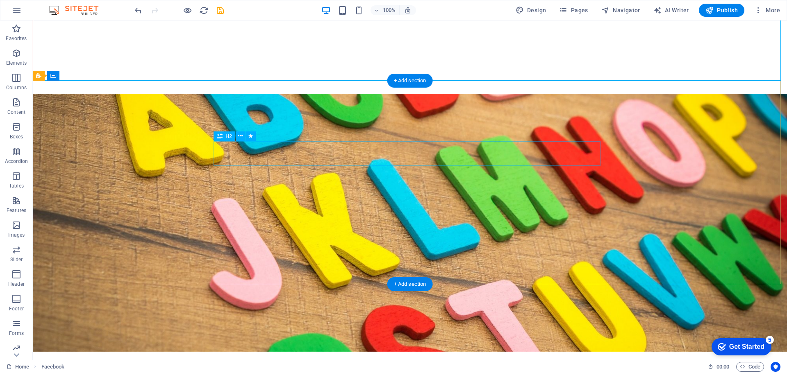
scroll to position [82, 0]
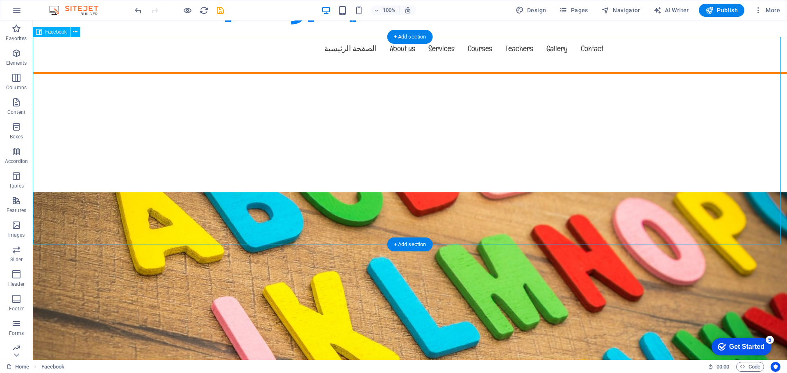
click at [139, 121] on div at bounding box center [410, 178] width 754 height 208
click at [75, 31] on icon at bounding box center [75, 32] width 5 height 9
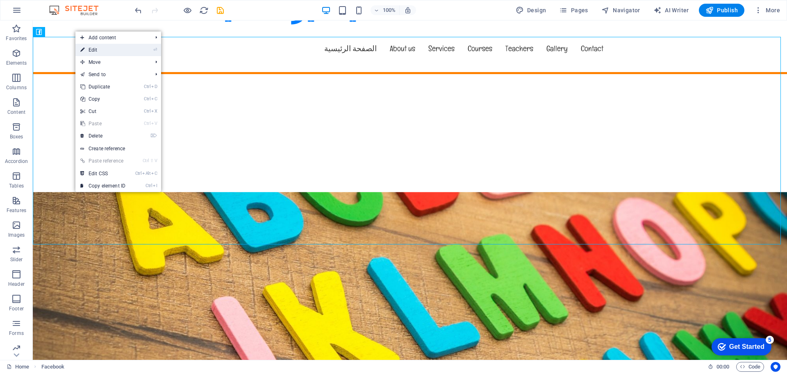
click at [107, 51] on link "⏎ Edit" at bounding box center [102, 50] width 55 height 12
select select "%"
select select "px"
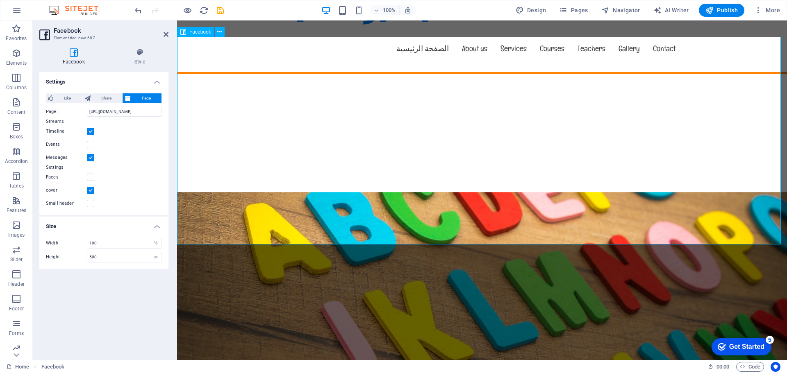
click at [393, 77] on div at bounding box center [482, 178] width 610 height 208
click at [583, 6] on button "Pages" at bounding box center [573, 10] width 35 height 13
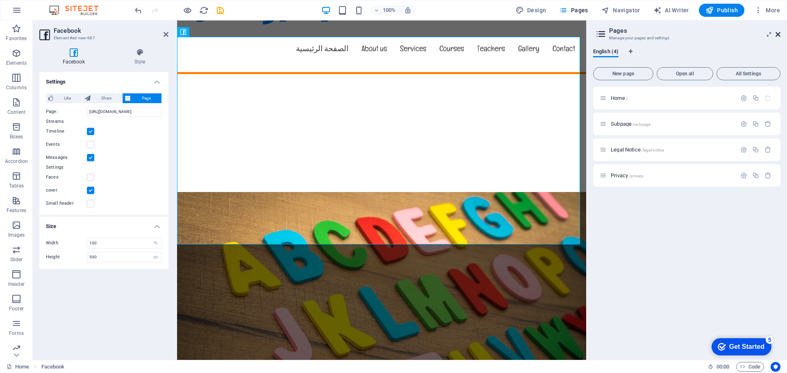
click at [778, 33] on icon at bounding box center [777, 34] width 5 height 7
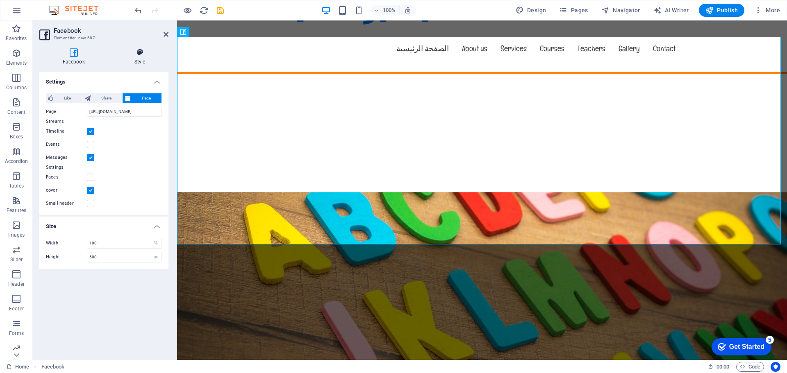
click at [141, 61] on h4 "Style" at bounding box center [139, 56] width 57 height 17
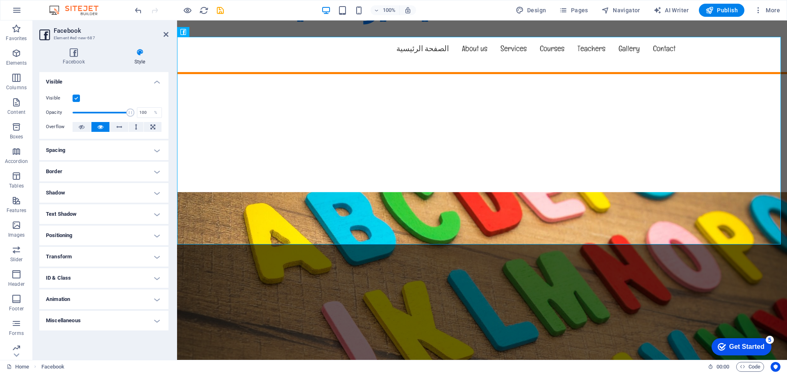
click at [95, 146] on h4 "Spacing" at bounding box center [103, 151] width 129 height 20
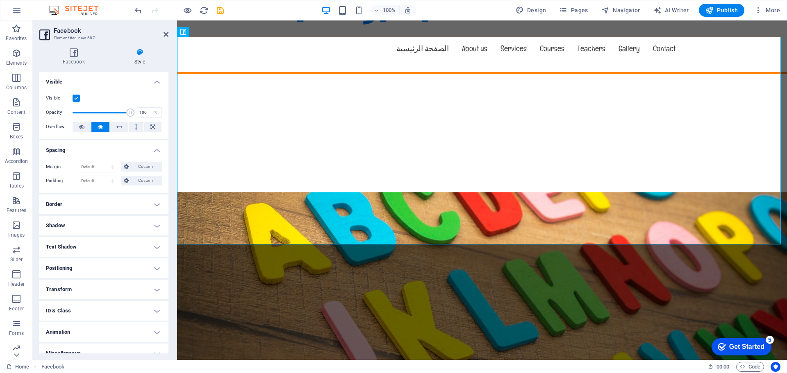
click at [108, 202] on h4 "Border" at bounding box center [103, 205] width 129 height 20
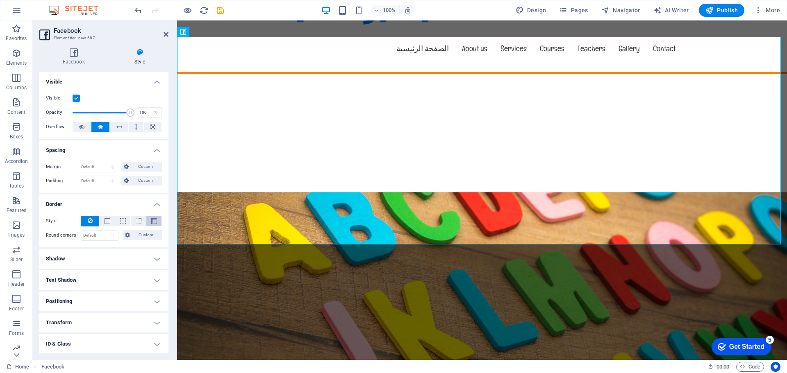
click at [148, 222] on button at bounding box center [153, 221] width 15 height 10
click at [16, 59] on span "Elements" at bounding box center [16, 58] width 33 height 20
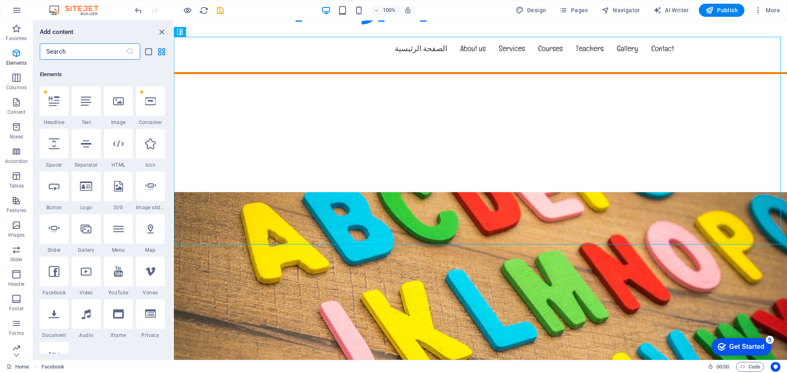
scroll to position [87, 0]
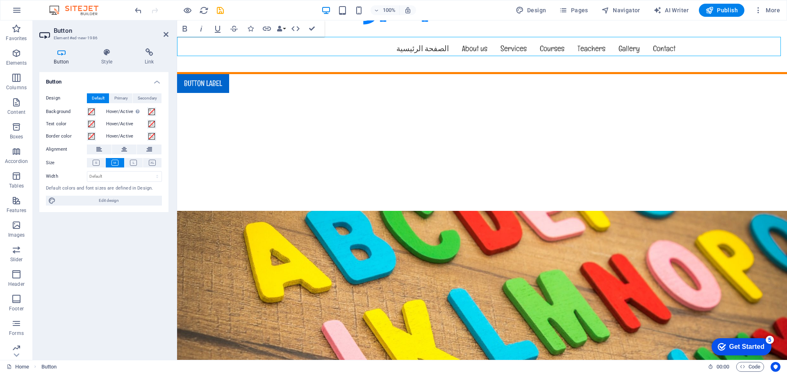
click at [214, 74] on link "Button label" at bounding box center [203, 83] width 52 height 19
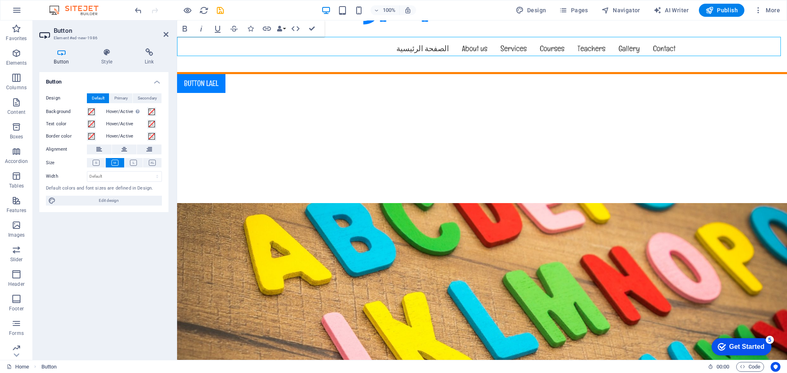
click at [228, 74] on div "Button lael" at bounding box center [482, 83] width 610 height 19
click at [235, 74] on div "Button lael" at bounding box center [482, 83] width 610 height 19
click at [385, 98] on div at bounding box center [482, 197] width 610 height 208
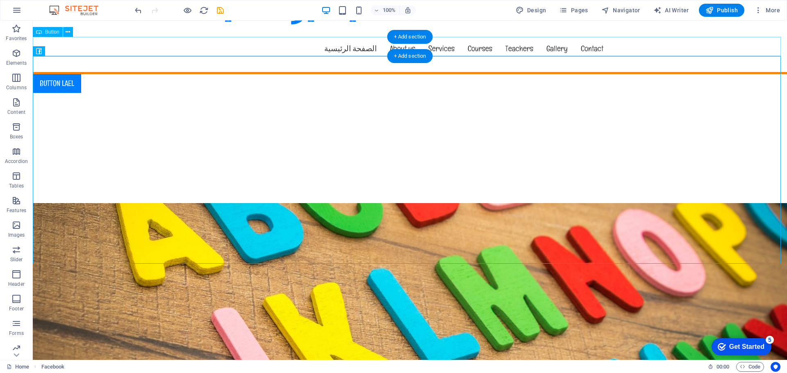
click at [66, 74] on div "Button lael" at bounding box center [410, 83] width 754 height 19
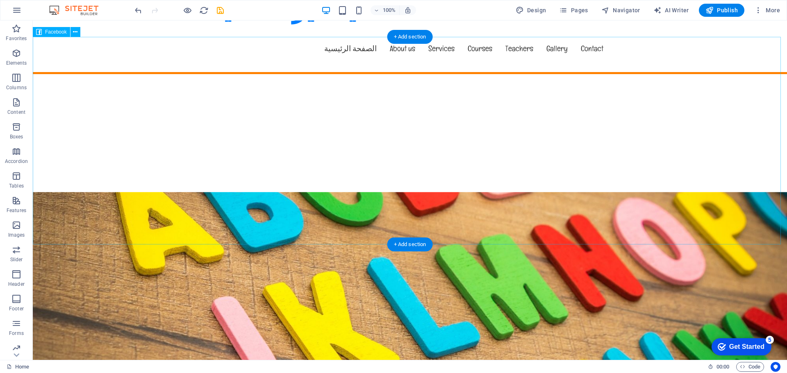
click at [313, 94] on div at bounding box center [410, 178] width 754 height 208
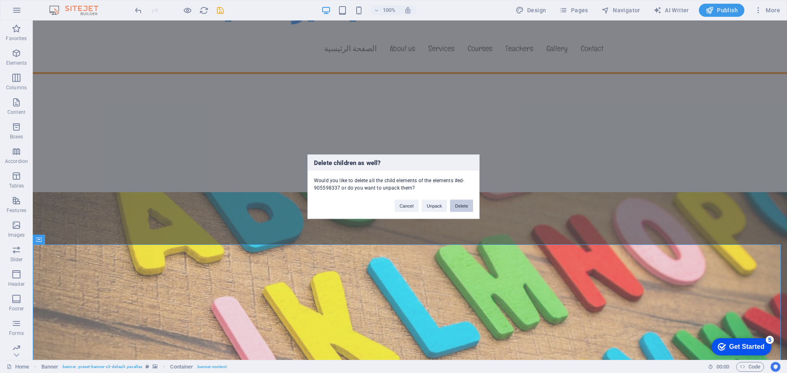
click at [463, 201] on button "Delete" at bounding box center [461, 206] width 23 height 12
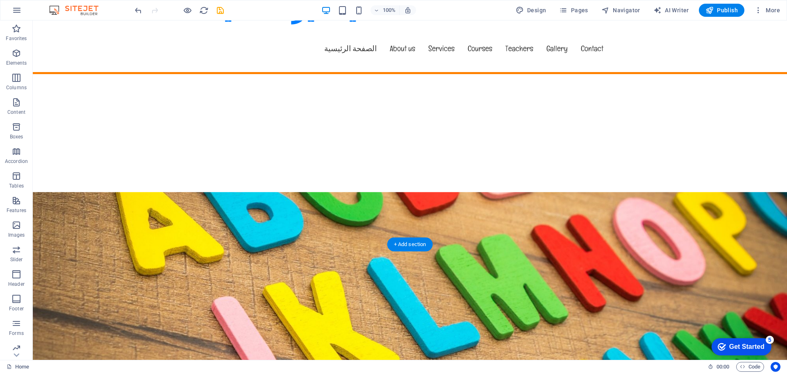
click at [438, 273] on figure at bounding box center [410, 321] width 754 height 258
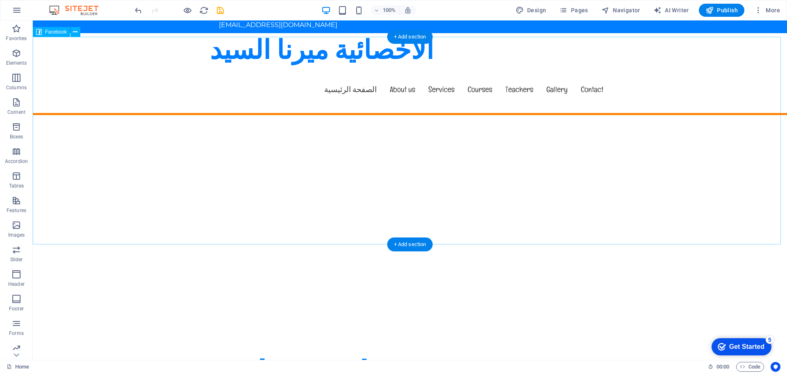
scroll to position [0, 0]
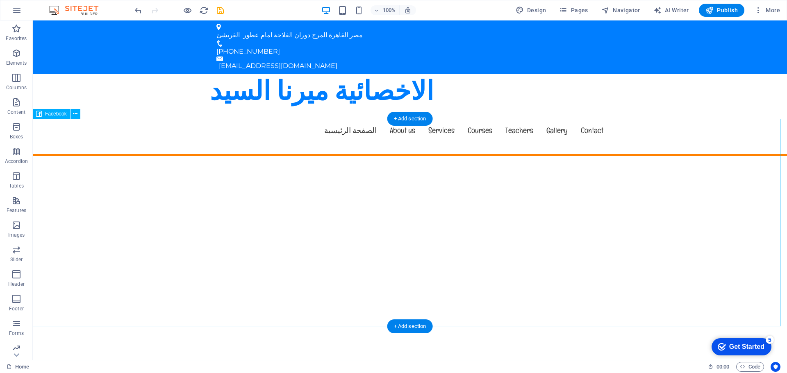
click at [105, 187] on div at bounding box center [410, 260] width 754 height 208
click at [334, 185] on div at bounding box center [410, 260] width 754 height 208
click at [274, 256] on div at bounding box center [410, 260] width 754 height 208
click at [16, 228] on icon "button" at bounding box center [16, 225] width 10 height 10
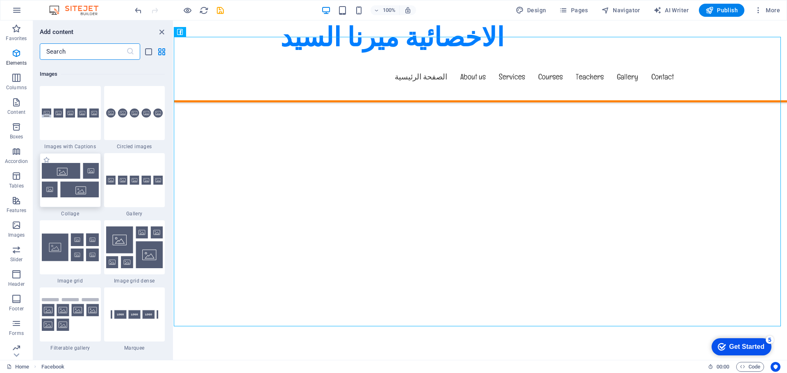
scroll to position [4155, 0]
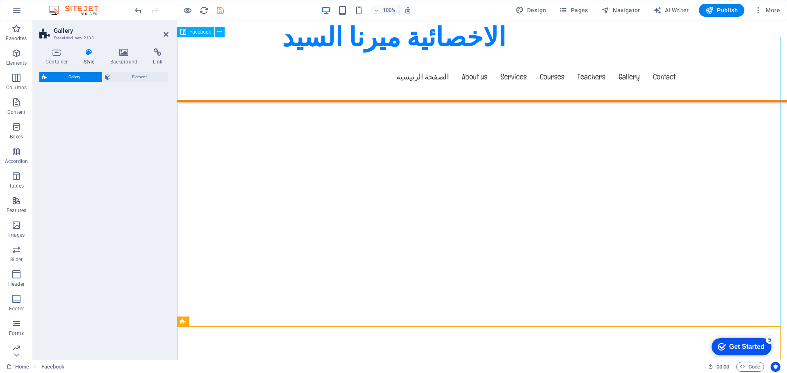
select select "rem"
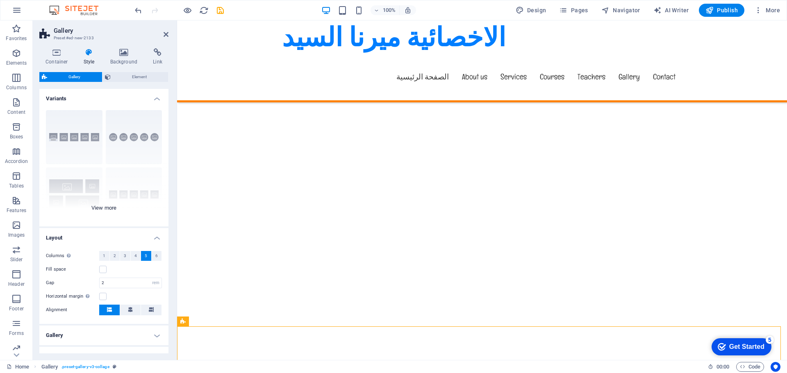
click at [118, 138] on div "Captions Circle Collage Default Grid Grid shifted" at bounding box center [103, 165] width 129 height 123
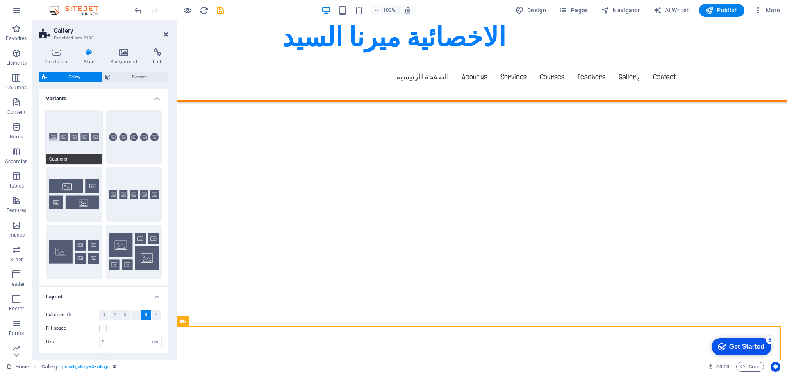
click at [57, 138] on button "Captions" at bounding box center [74, 137] width 57 height 54
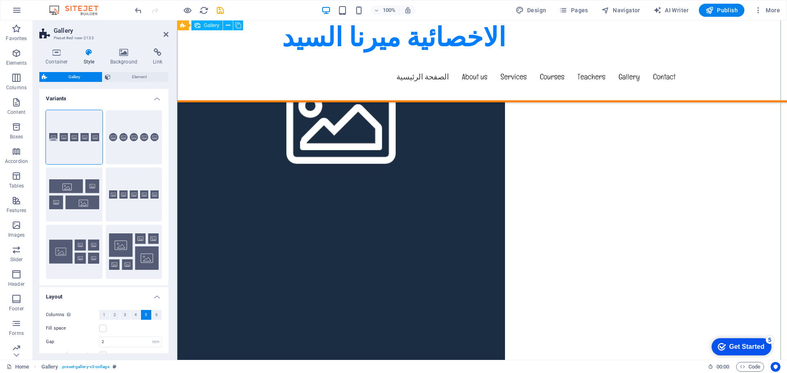
scroll to position [451, 0]
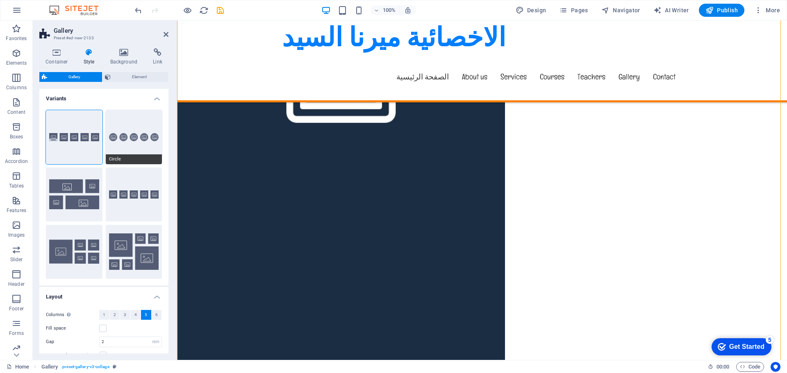
click at [126, 143] on button "Circle" at bounding box center [134, 137] width 57 height 54
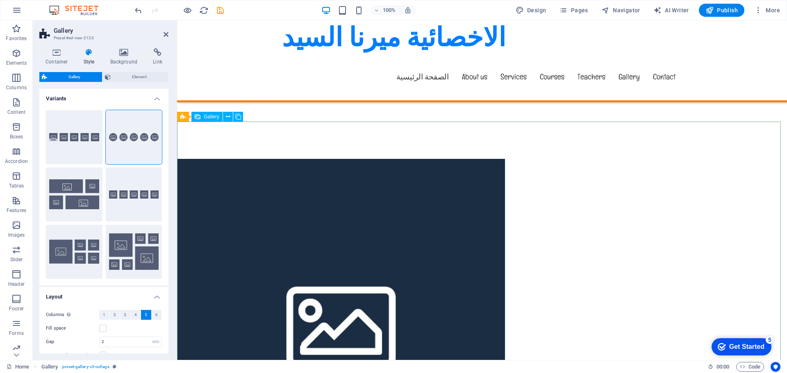
scroll to position [0, 0]
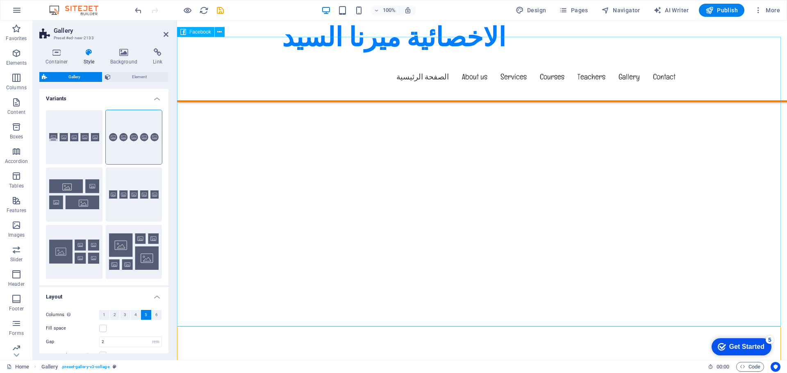
click at [268, 204] on div at bounding box center [482, 219] width 610 height 290
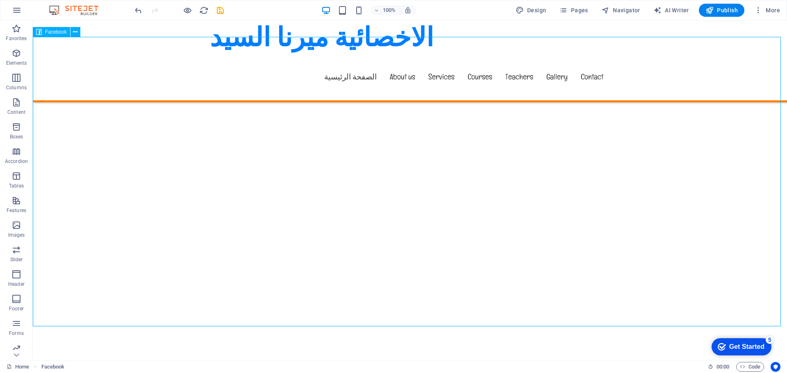
click at [116, 207] on div at bounding box center [410, 219] width 754 height 290
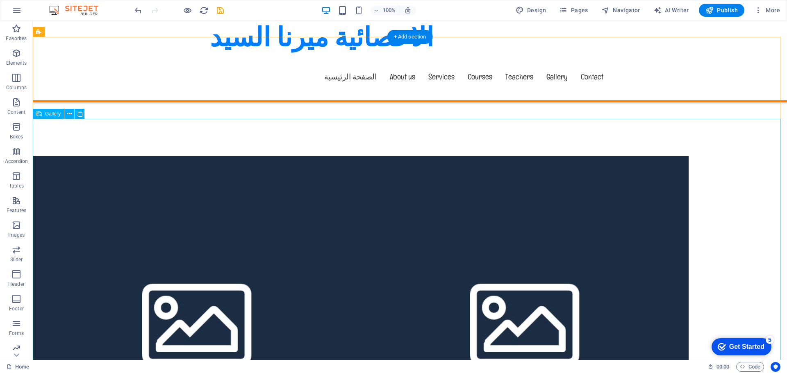
click at [330, 229] on li at bounding box center [197, 320] width 328 height 328
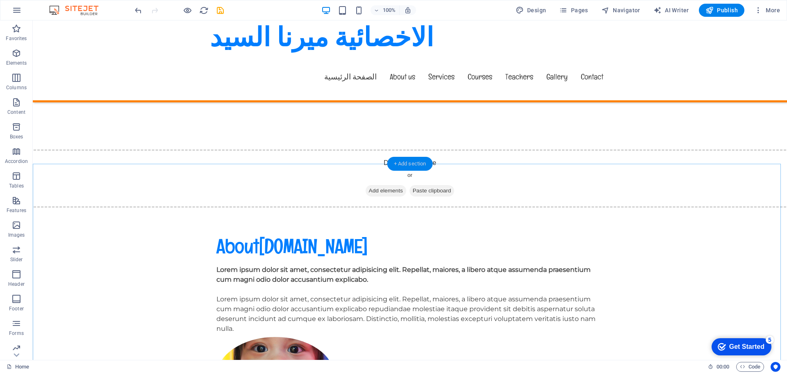
click at [413, 158] on div "+ Add section" at bounding box center [409, 164] width 45 height 14
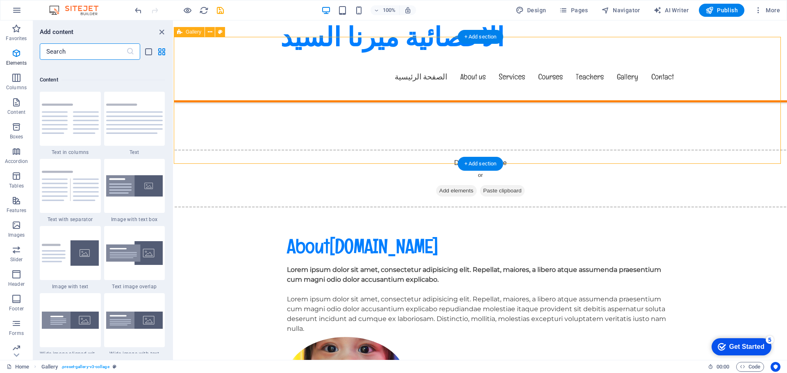
scroll to position [1434, 0]
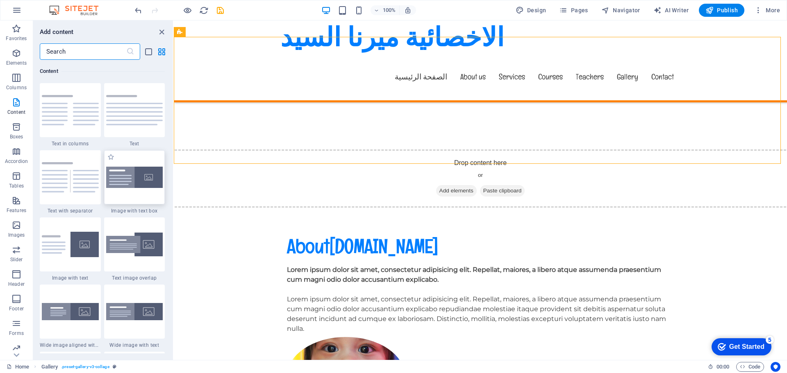
click at [122, 172] on img at bounding box center [134, 178] width 57 height 22
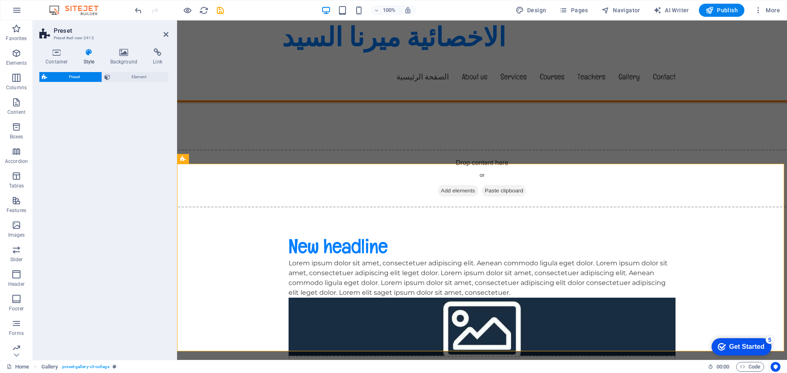
select select "rem"
select select "px"
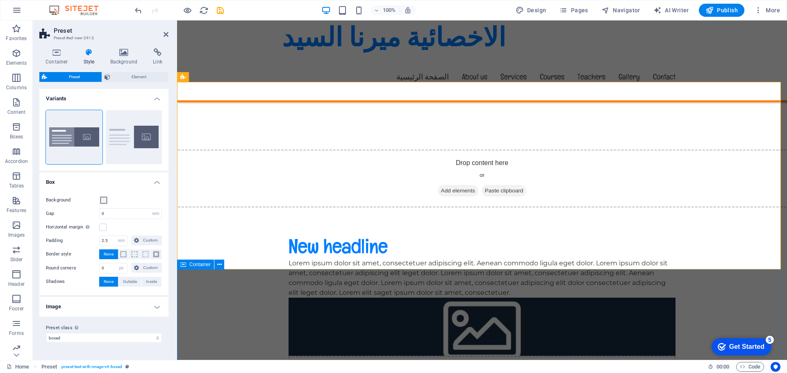
scroll to position [164, 0]
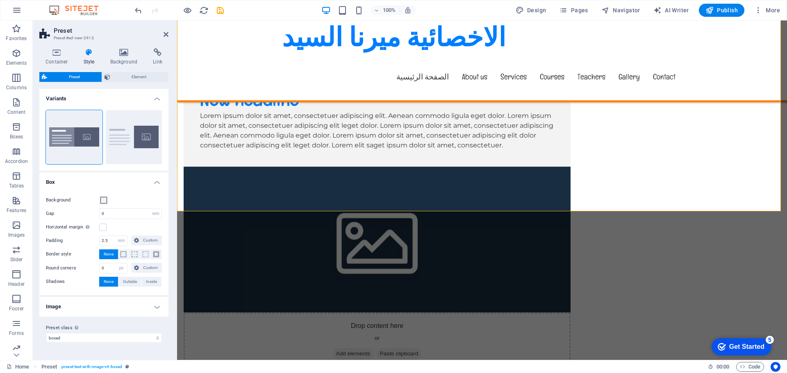
click at [86, 301] on h4 "Image" at bounding box center [103, 307] width 129 height 20
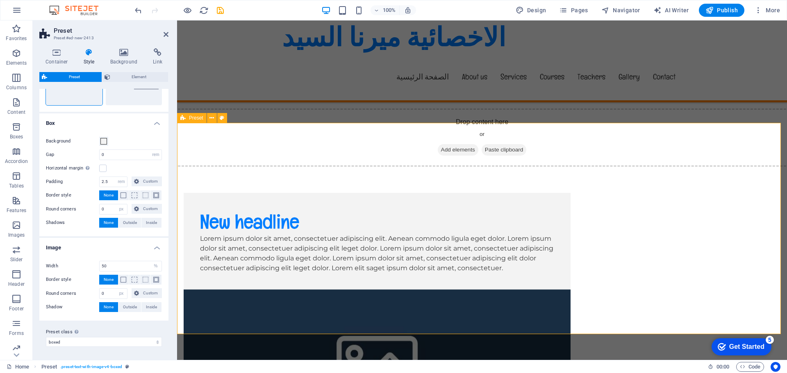
scroll to position [0, 0]
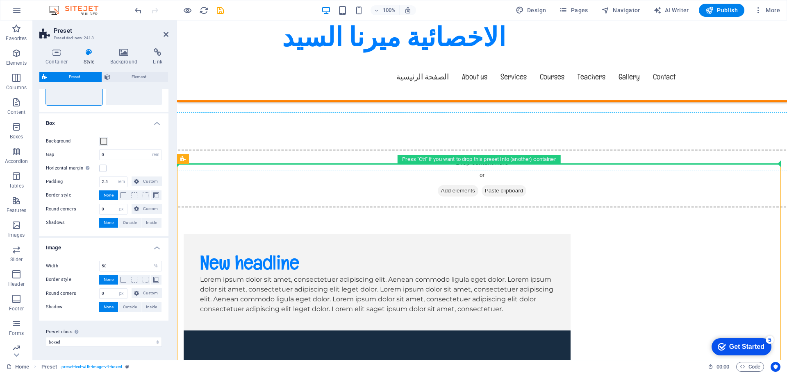
drag, startPoint x: 331, startPoint y: 186, endPoint x: 327, endPoint y: 127, distance: 59.5
drag, startPoint x: 373, startPoint y: 180, endPoint x: 199, endPoint y: 116, distance: 185.7
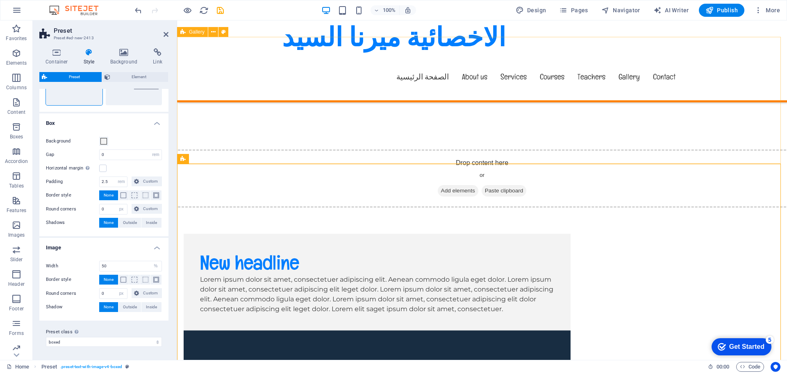
click at [462, 150] on div "Drop content here or Add elements Paste clipboard" at bounding box center [481, 179] width 623 height 58
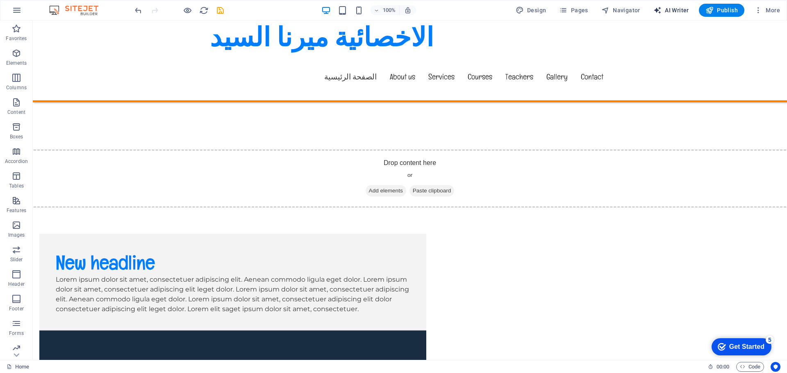
select select "English"
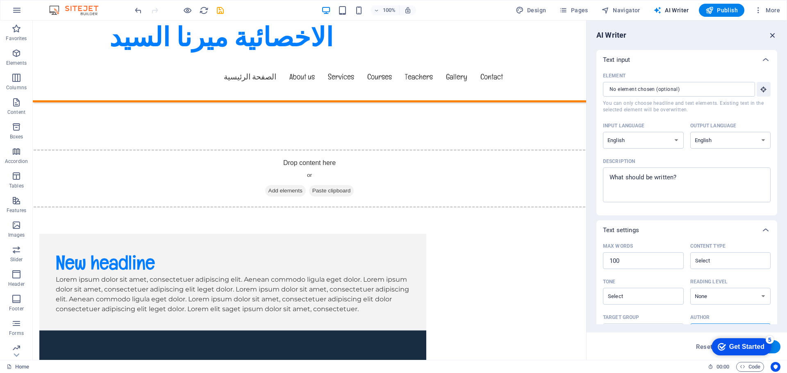
click at [772, 36] on icon "button" at bounding box center [772, 35] width 9 height 9
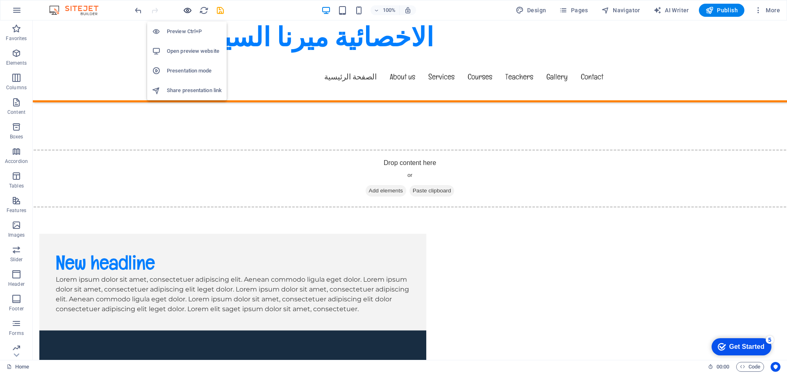
click at [186, 9] on icon "button" at bounding box center [187, 10] width 9 height 9
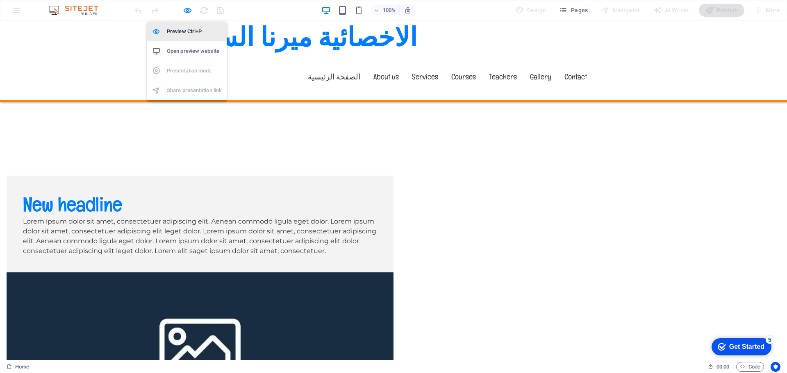
click at [175, 33] on h6 "Preview Ctrl+P" at bounding box center [194, 32] width 55 height 10
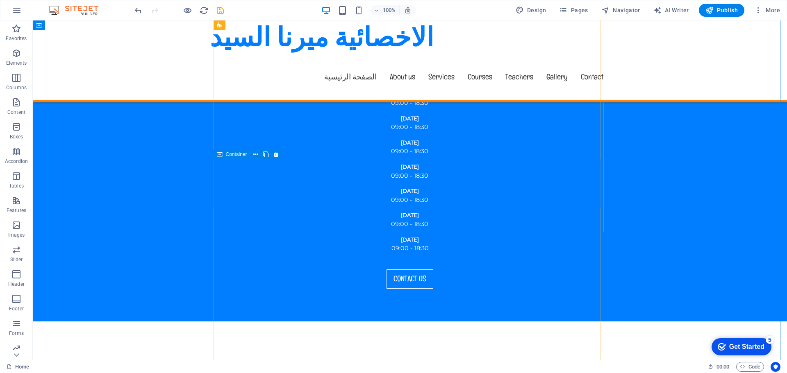
scroll to position [1516, 0]
